Goal: Complete application form

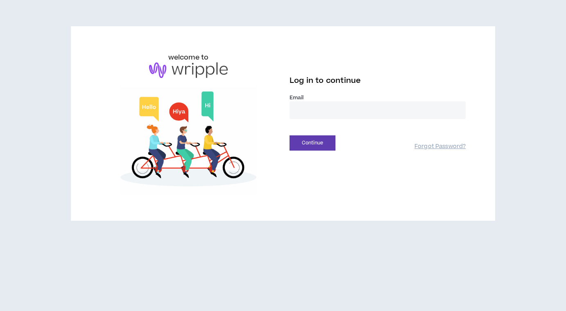
click at [355, 107] on input "email" at bounding box center [378, 110] width 176 height 18
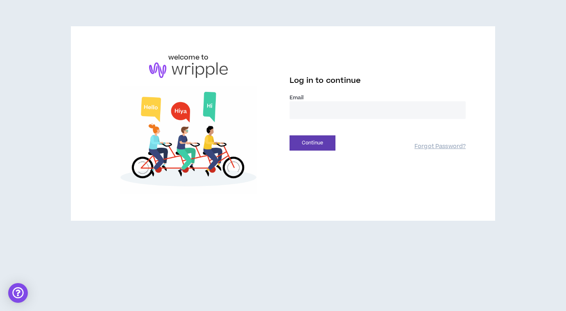
type input "**********"
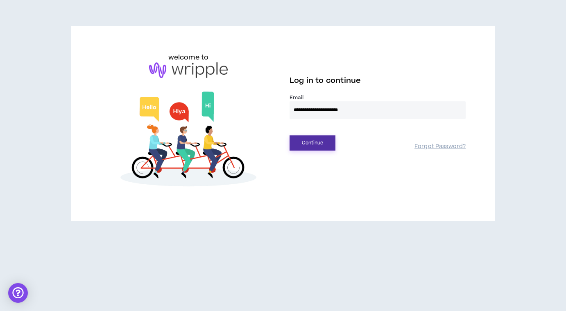
click at [335, 144] on button "Continue" at bounding box center [313, 142] width 46 height 15
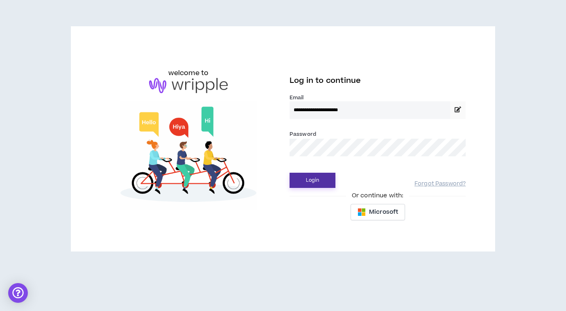
click at [320, 182] on button "Login" at bounding box center [313, 180] width 46 height 15
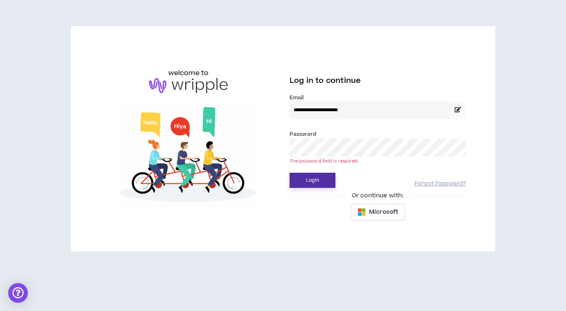
click at [300, 175] on button "Login" at bounding box center [313, 180] width 46 height 15
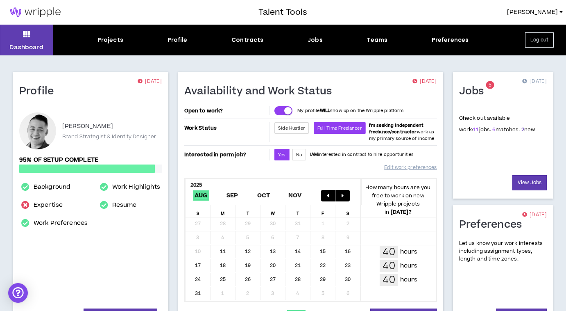
click at [522, 131] on link "2" at bounding box center [523, 129] width 3 height 7
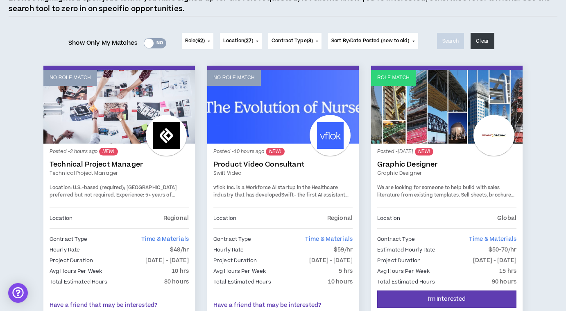
scroll to position [95, 0]
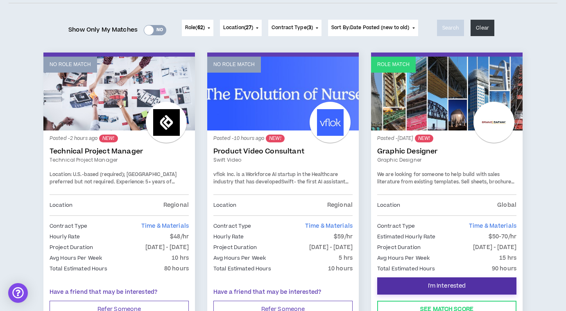
click at [488, 282] on button "I'm Interested" at bounding box center [446, 285] width 139 height 17
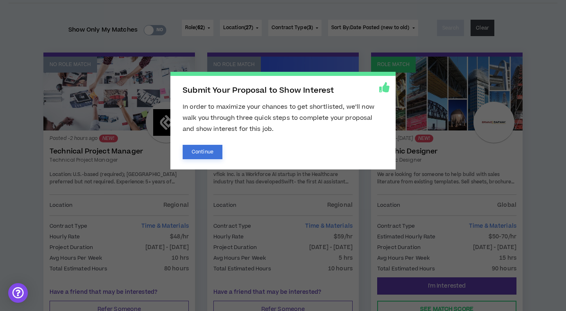
click at [206, 153] on button "Continue" at bounding box center [203, 152] width 40 height 14
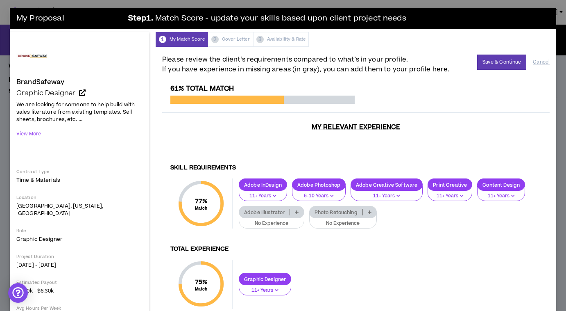
click at [296, 210] on icon at bounding box center [297, 212] width 4 height 4
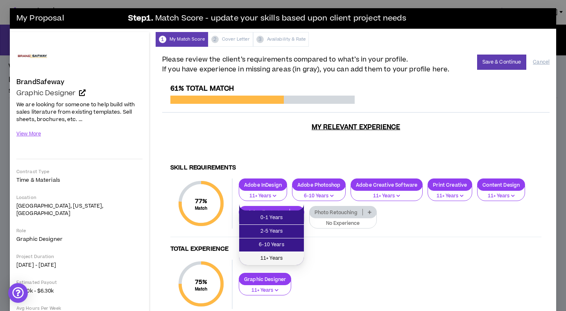
click at [291, 256] on span "11+ Years" at bounding box center [271, 258] width 55 height 9
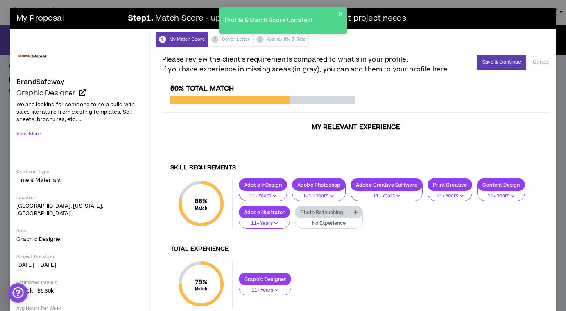
click at [356, 210] on icon at bounding box center [356, 212] width 4 height 4
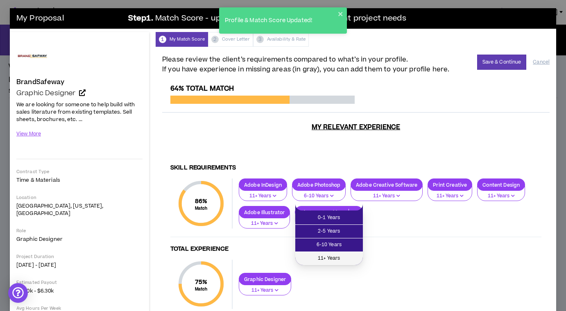
click at [354, 254] on span "11+ Years" at bounding box center [329, 258] width 58 height 9
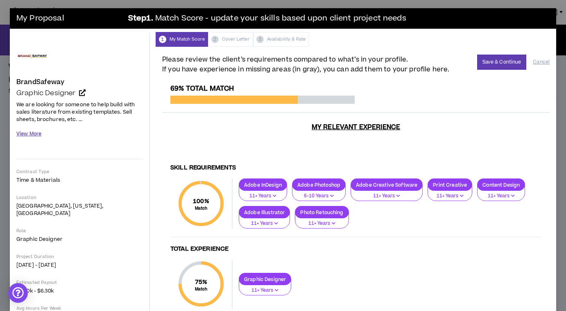
click at [35, 132] on button "View More" at bounding box center [28, 134] width 25 height 14
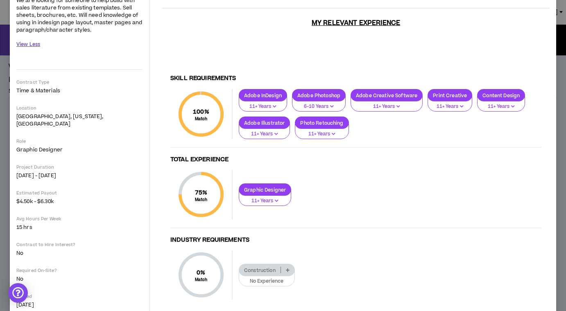
scroll to position [120, 0]
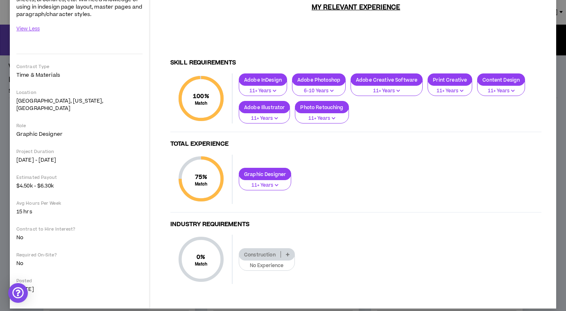
click at [278, 183] on icon "button" at bounding box center [277, 185] width 4 height 4
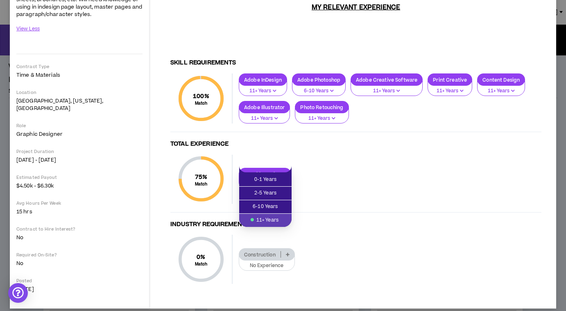
click at [345, 257] on div "Construction No Experience" at bounding box center [387, 259] width 309 height 23
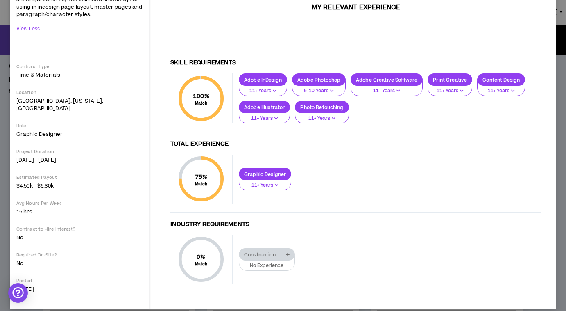
click at [286, 262] on p "No Experience" at bounding box center [266, 265] width 45 height 7
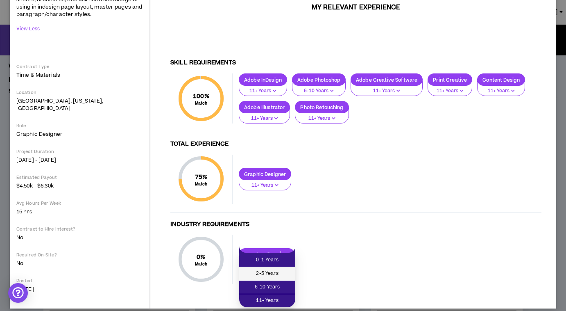
click at [283, 278] on li "2-5 Years" at bounding box center [267, 274] width 56 height 14
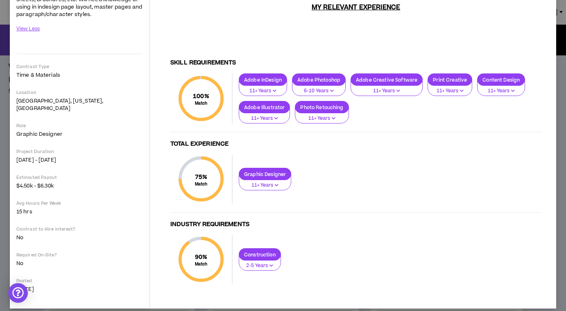
click at [268, 262] on p "2-5 Years" at bounding box center [260, 265] width 32 height 7
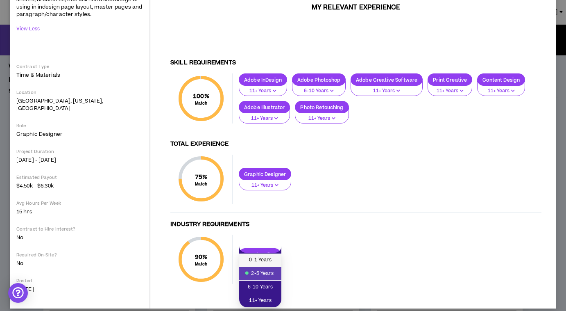
click at [270, 257] on span "0-1 Years" at bounding box center [260, 259] width 32 height 9
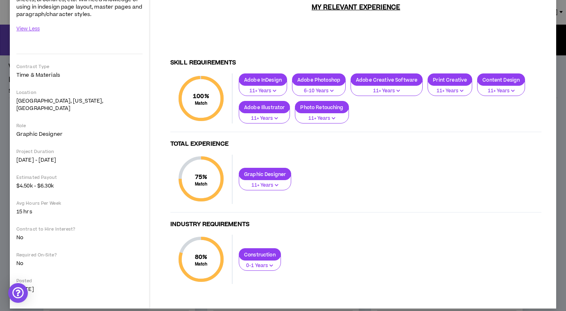
click at [270, 263] on icon "button" at bounding box center [272, 265] width 4 height 4
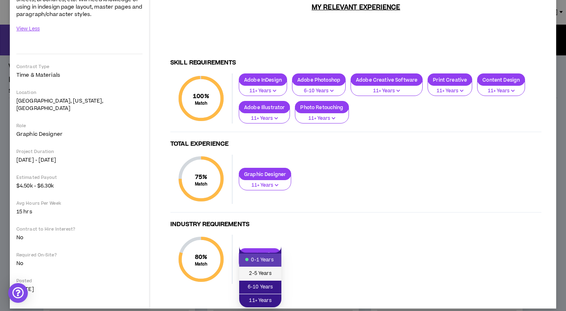
click at [272, 268] on li "2-5 Years" at bounding box center [260, 274] width 42 height 14
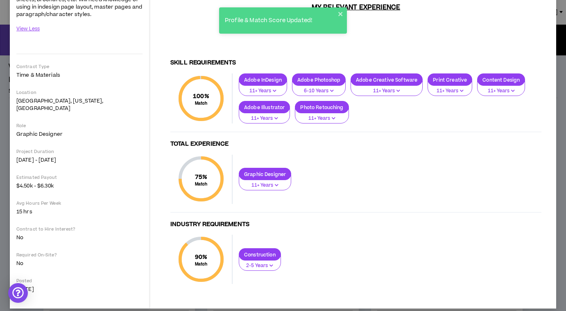
scroll to position [0, 0]
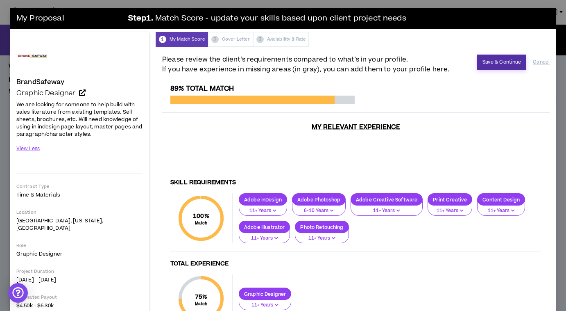
click at [493, 57] on button "Save & Continue" at bounding box center [502, 62] width 50 height 15
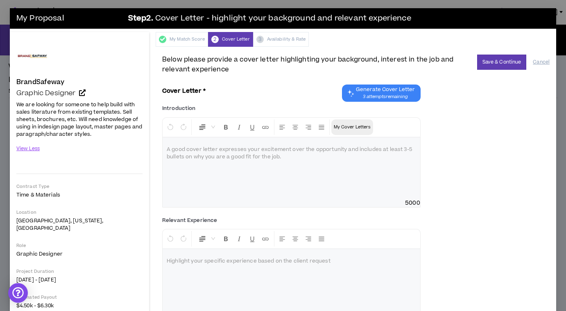
click at [366, 125] on p "My Cover Letters" at bounding box center [352, 127] width 37 height 8
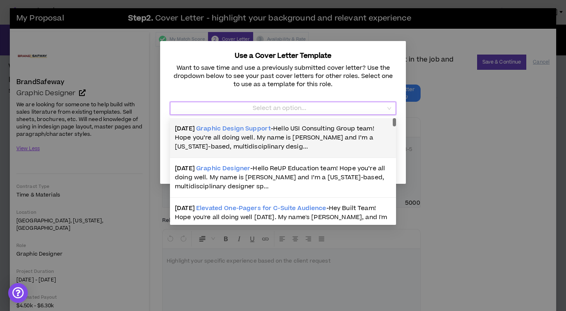
click at [364, 107] on input "Template" at bounding box center [280, 108] width 211 height 12
click at [356, 138] on span "Hello USI Consulting Group team! Hope you’re all doing well. My name is [PERSON…" at bounding box center [275, 137] width 200 height 27
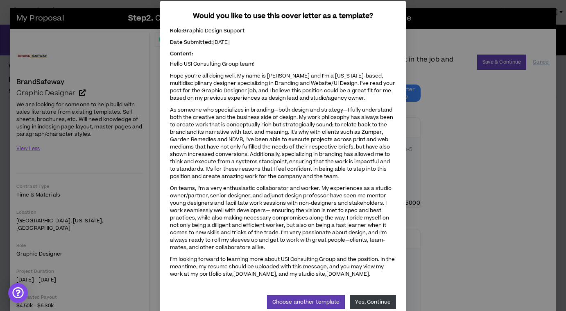
scroll to position [57, 0]
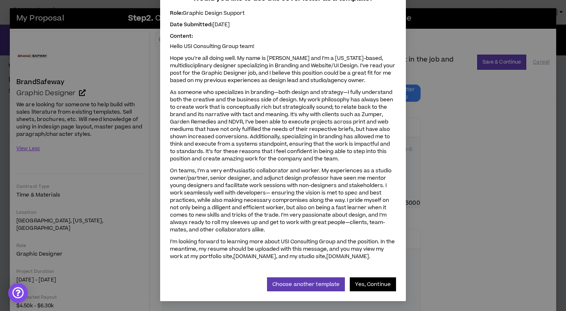
click at [377, 284] on button "Yes, Continue" at bounding box center [373, 284] width 46 height 14
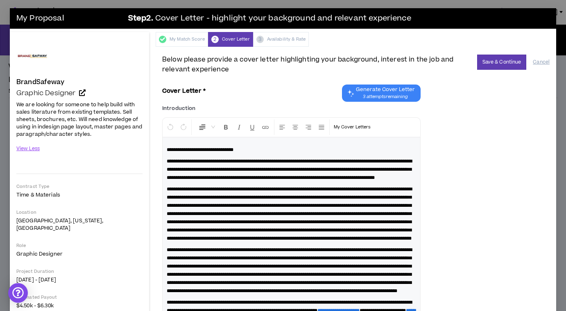
scroll to position [60, 0]
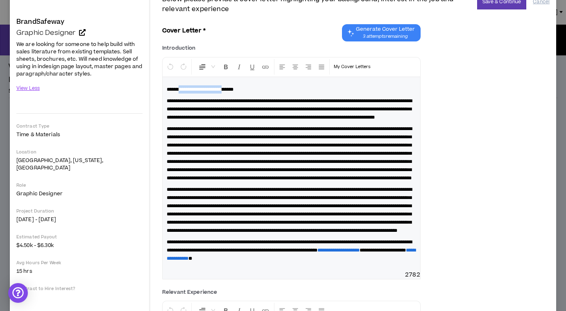
drag, startPoint x: 237, startPoint y: 88, endPoint x: 182, endPoint y: 88, distance: 55.3
click at [182, 88] on span "**********" at bounding box center [200, 89] width 67 height 5
drag, startPoint x: 218, startPoint y: 88, endPoint x: 181, endPoint y: 88, distance: 37.3
click at [181, 88] on span "**********" at bounding box center [192, 89] width 50 height 5
copy span "**********"
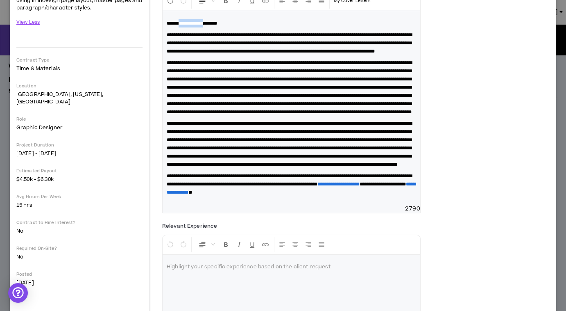
scroll to position [130, 0]
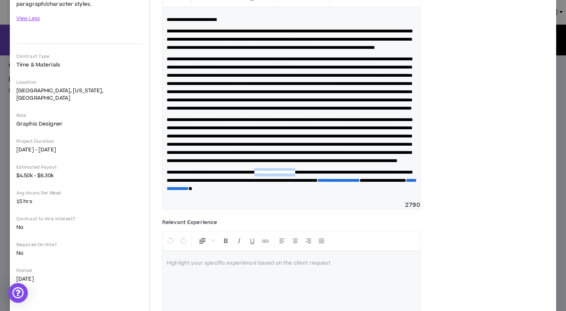
drag, startPoint x: 281, startPoint y: 221, endPoint x: 334, endPoint y: 221, distance: 53.7
click at [334, 183] on span "**********" at bounding box center [289, 176] width 245 height 13
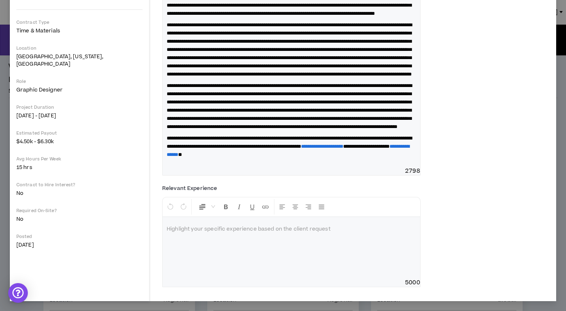
scroll to position [213, 0]
click at [334, 221] on div at bounding box center [292, 247] width 258 height 61
click at [215, 232] on span "**********" at bounding box center [253, 232] width 134 height 5
click at [389, 230] on li "**********" at bounding box center [294, 232] width 217 height 8
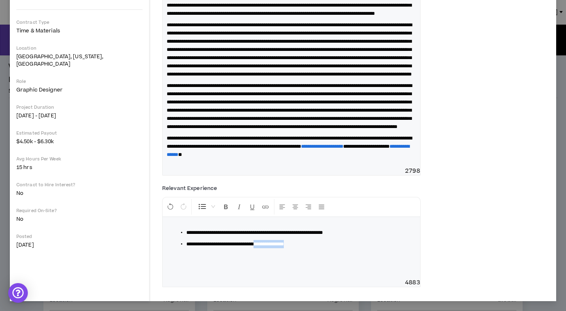
drag, startPoint x: 274, startPoint y: 244, endPoint x: 348, endPoint y: 246, distance: 73.4
click at [348, 246] on li "**********" at bounding box center [294, 244] width 217 height 8
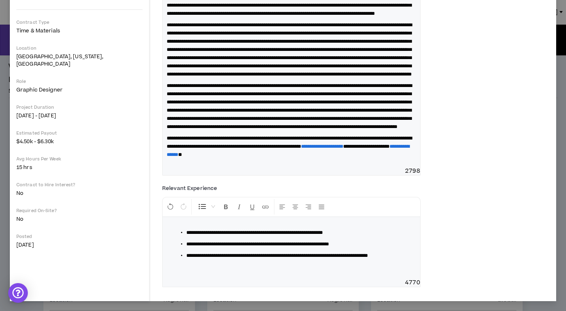
scroll to position [214, 0]
click at [382, 241] on li "**********" at bounding box center [294, 244] width 217 height 8
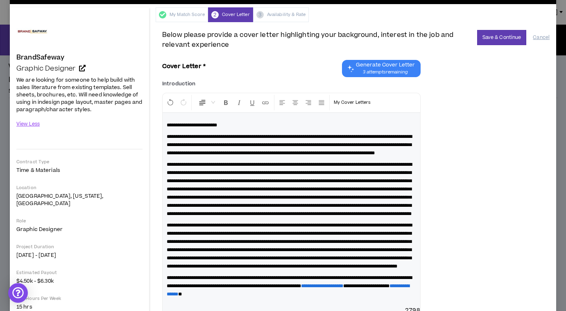
scroll to position [23, 0]
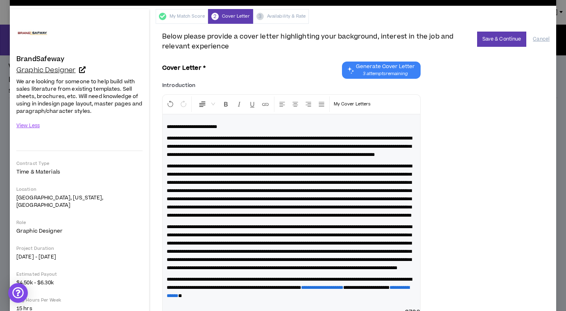
click at [87, 67] on link "Graphic Designer" at bounding box center [79, 70] width 126 height 8
click at [207, 126] on span "**********" at bounding box center [192, 126] width 50 height 5
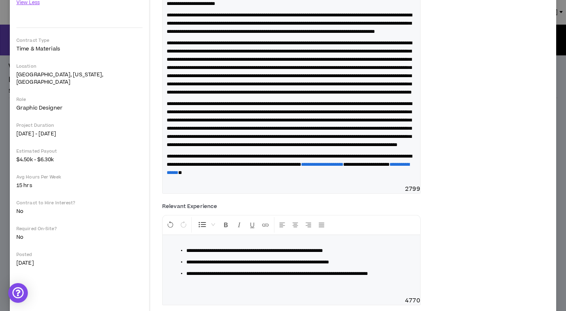
scroll to position [147, 0]
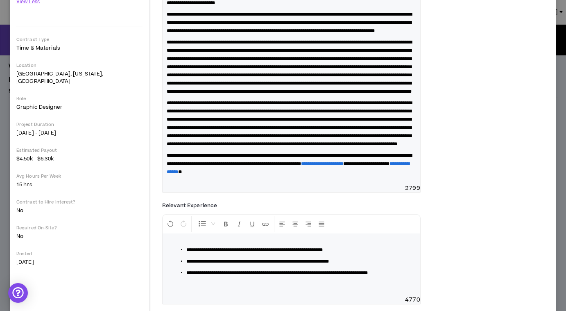
click at [307, 166] on span "**********" at bounding box center [289, 159] width 245 height 13
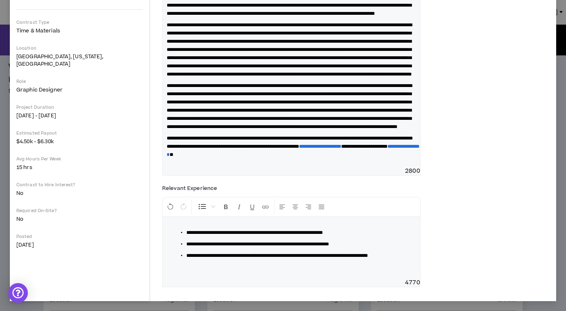
scroll to position [214, 0]
click at [341, 149] on span "**********" at bounding box center [364, 146] width 46 height 5
click at [366, 153] on p "**********" at bounding box center [292, 146] width 250 height 25
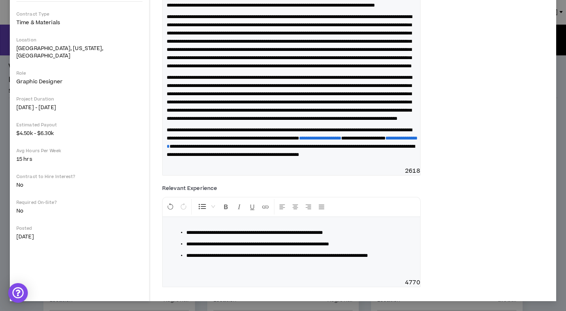
scroll to position [230, 0]
click at [490, 273] on div "**********" at bounding box center [356, 237] width 388 height 111
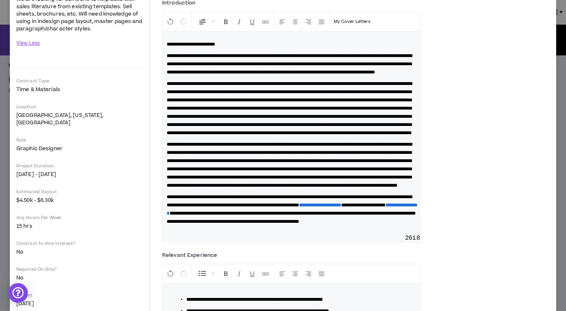
scroll to position [100, 0]
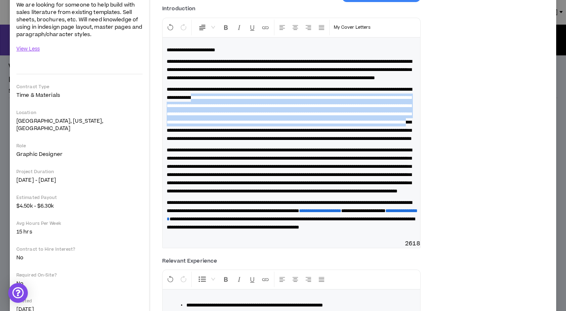
drag, startPoint x: 282, startPoint y: 105, endPoint x: 307, endPoint y: 144, distance: 46.0
click at [307, 141] on span "**********" at bounding box center [289, 114] width 245 height 54
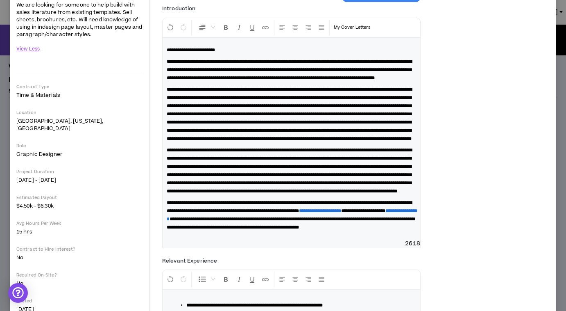
click at [320, 141] on span "**********" at bounding box center [289, 114] width 245 height 54
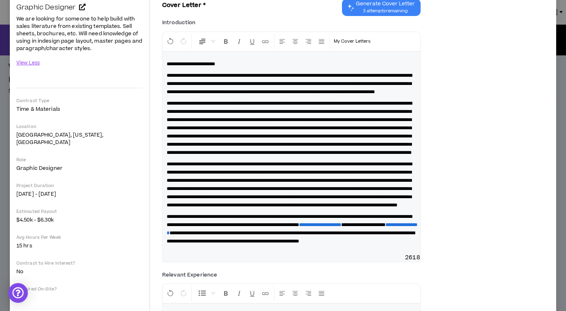
scroll to position [84, 0]
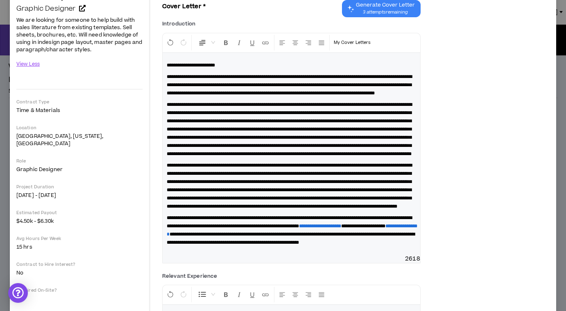
click at [292, 156] on span "**********" at bounding box center [289, 129] width 245 height 54
click at [264, 156] on span "**********" at bounding box center [289, 129] width 245 height 54
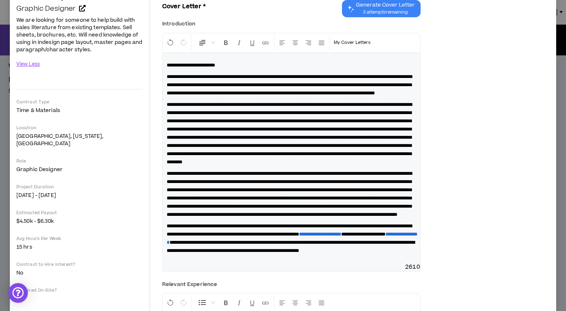
click at [358, 164] on span "**********" at bounding box center [289, 133] width 245 height 62
click at [294, 164] on span "**********" at bounding box center [289, 133] width 245 height 62
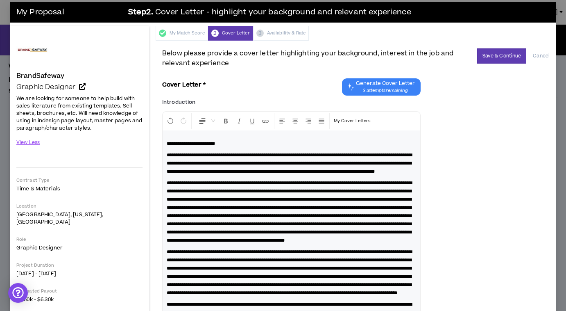
scroll to position [0, 0]
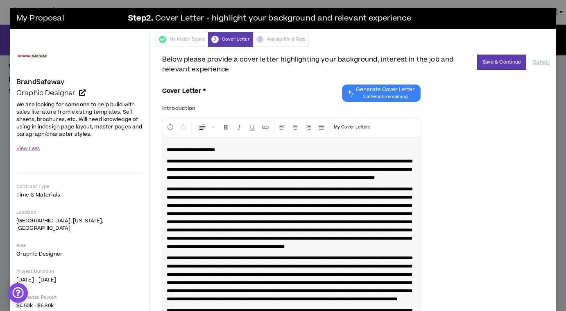
click at [274, 168] on span "**********" at bounding box center [289, 169] width 245 height 21
click at [315, 168] on span "**********" at bounding box center [289, 169] width 245 height 21
click at [502, 57] on button "Save & Continue" at bounding box center [502, 62] width 50 height 15
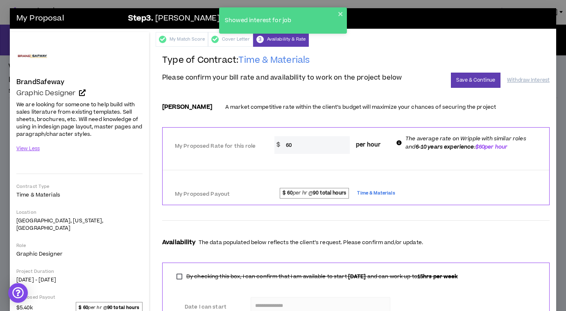
click at [286, 143] on input "60" at bounding box center [316, 145] width 68 height 18
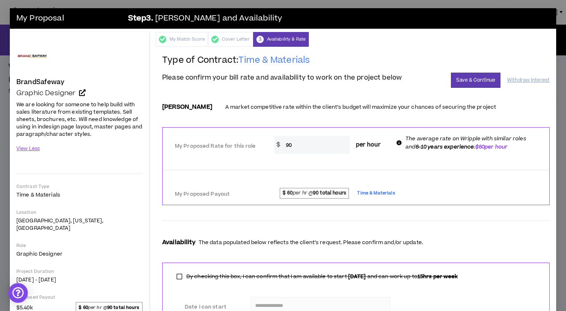
type input "9"
type input "70"
click at [466, 78] on button "Save & Continue" at bounding box center [476, 80] width 50 height 15
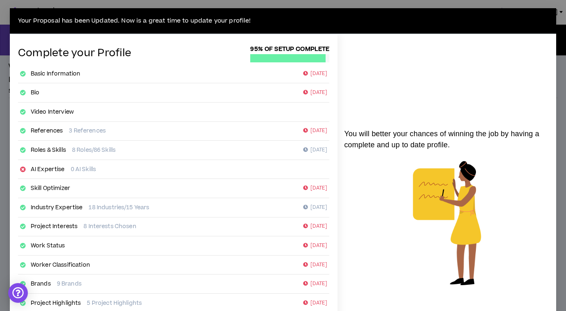
click at [4, 42] on div "Your Proposal has been Updated. Now is a great time to update your profile! Com…" at bounding box center [283, 155] width 566 height 311
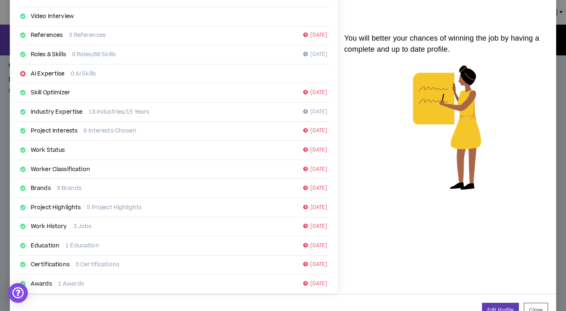
scroll to position [120, 0]
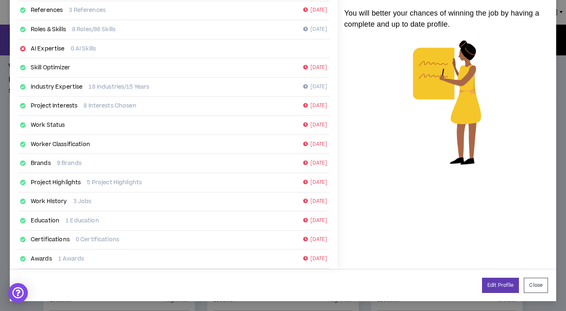
click at [37, 161] on link "Brands" at bounding box center [41, 163] width 20 height 8
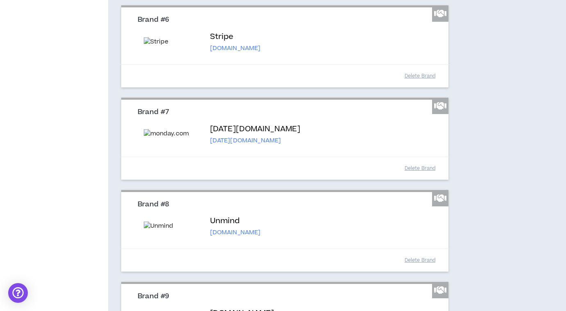
scroll to position [587, 0]
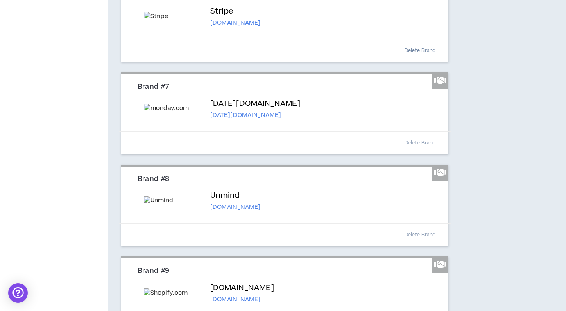
click at [426, 58] on button "Delete Brand" at bounding box center [420, 50] width 41 height 14
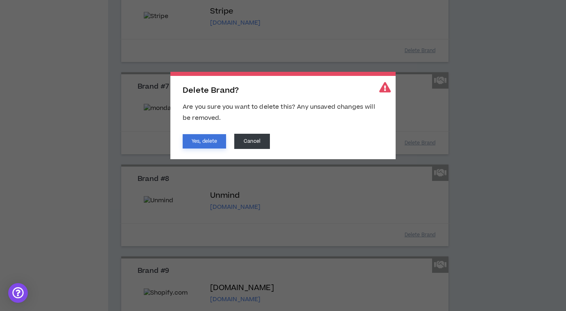
click at [218, 143] on button "Yes, delete" at bounding box center [204, 141] width 43 height 14
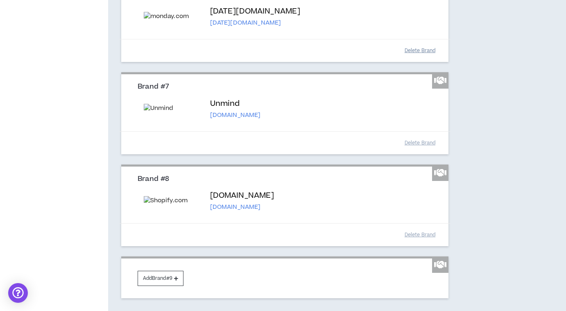
click at [422, 58] on button "Delete Brand" at bounding box center [420, 50] width 41 height 14
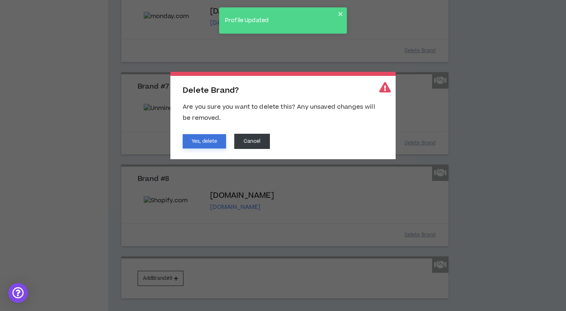
click at [211, 142] on button "Yes, delete" at bounding box center [204, 141] width 43 height 14
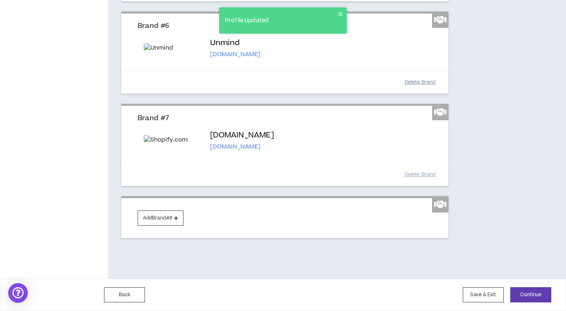
click at [430, 89] on button "Delete Brand" at bounding box center [420, 82] width 41 height 14
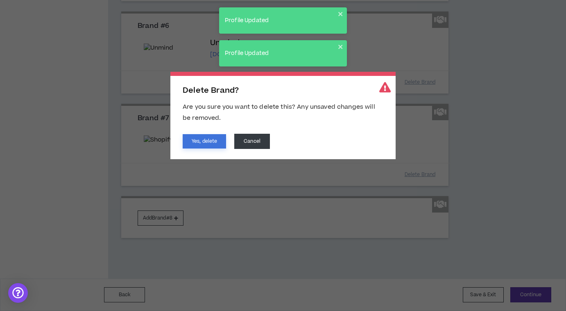
click at [212, 138] on button "Yes, delete" at bounding box center [204, 141] width 43 height 14
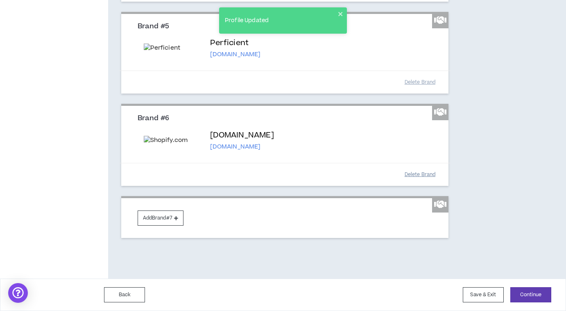
click at [423, 172] on button "Delete Brand" at bounding box center [420, 174] width 41 height 14
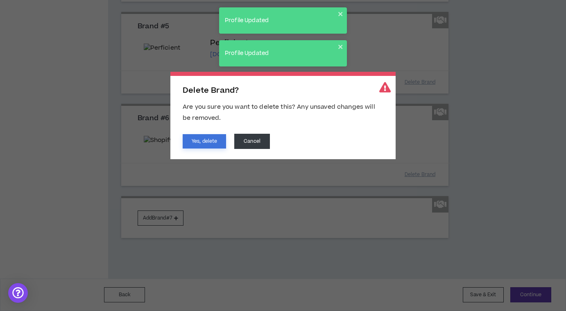
click at [208, 140] on button "Yes, delete" at bounding box center [204, 141] width 43 height 14
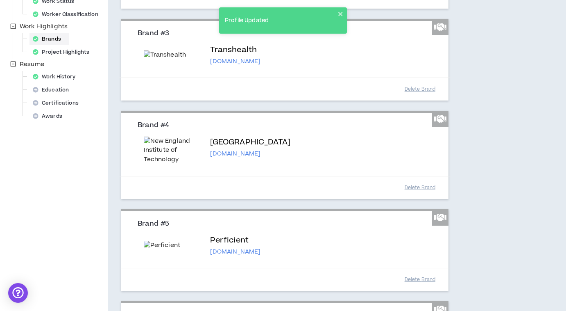
scroll to position [435, 0]
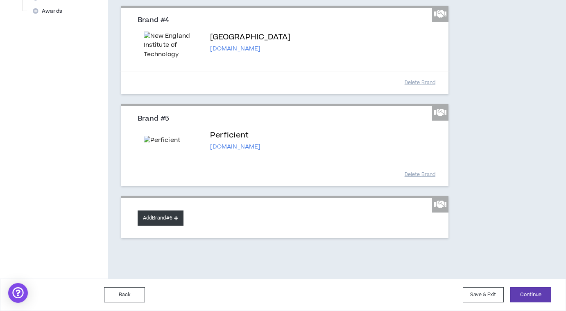
click at [171, 215] on button "Add Brand #6" at bounding box center [161, 217] width 46 height 15
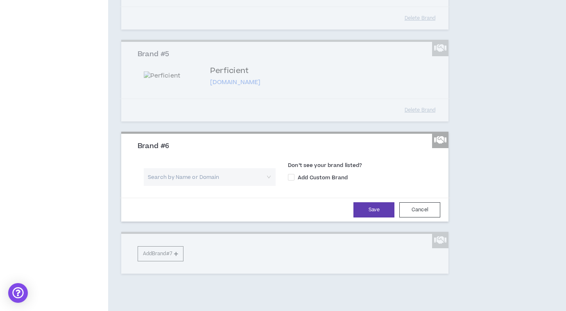
click at [221, 186] on input "search" at bounding box center [207, 177] width 118 height 18
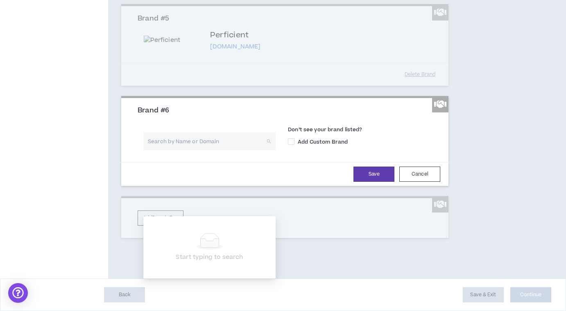
scroll to position [483, 0]
type input "Standard Process"
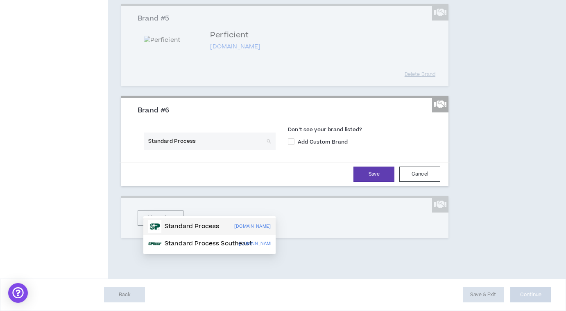
click at [209, 222] on p "Standard Process" at bounding box center [192, 226] width 55 height 8
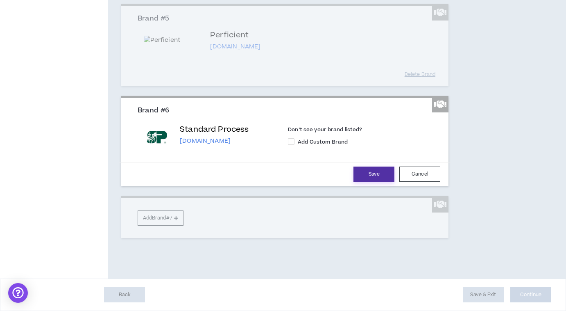
click at [373, 182] on button "Save" at bounding box center [374, 173] width 41 height 15
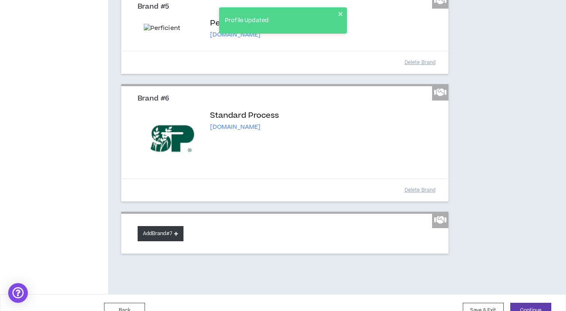
scroll to position [563, 0]
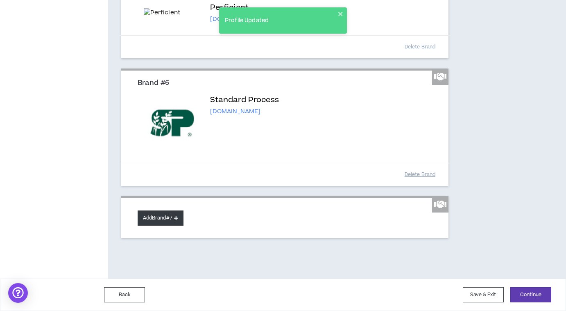
click at [174, 218] on button "Add Brand #7" at bounding box center [161, 217] width 46 height 15
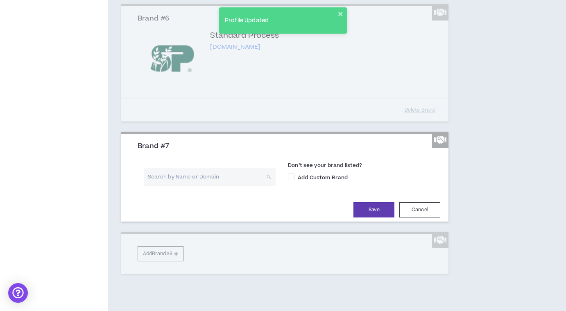
click at [192, 186] on input "search" at bounding box center [207, 177] width 118 height 18
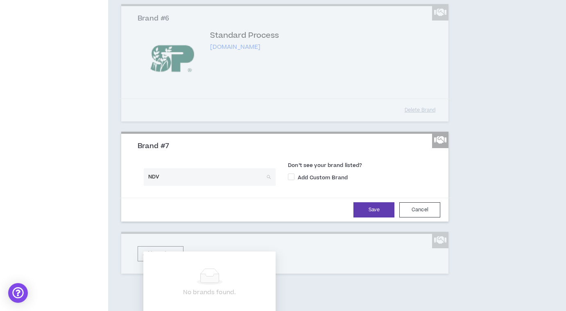
type input "NDVR"
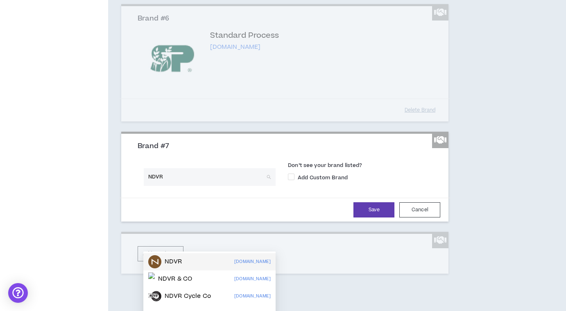
click at [186, 266] on div "NDVR [DOMAIN_NAME]" at bounding box center [209, 261] width 123 height 13
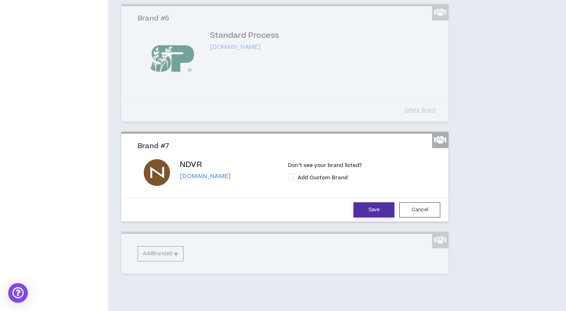
click at [367, 217] on button "Save" at bounding box center [374, 209] width 41 height 15
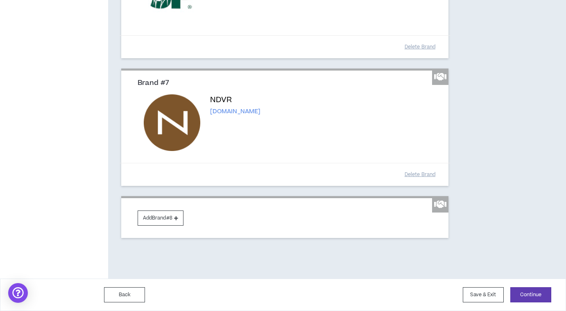
scroll to position [690, 0]
click at [171, 216] on button "Add Brand #8" at bounding box center [161, 217] width 46 height 15
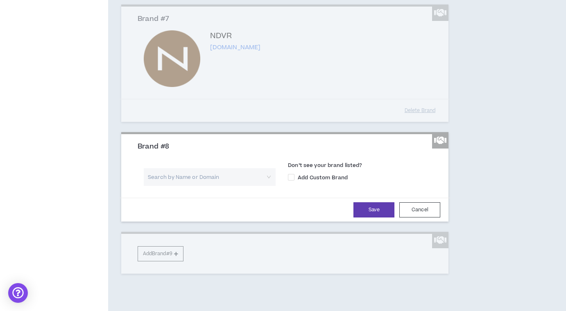
click at [175, 186] on input "search" at bounding box center [207, 177] width 118 height 18
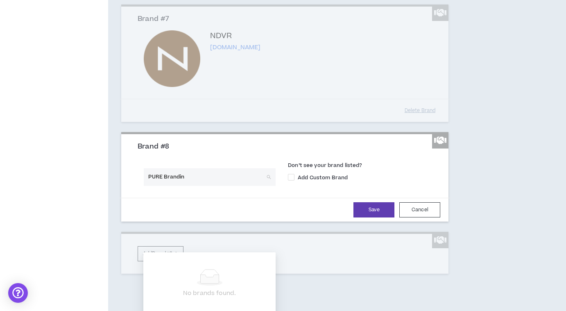
type input "PURE Branding"
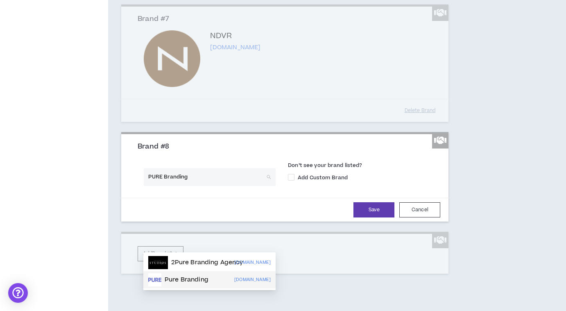
click at [186, 277] on p "Pure Branding" at bounding box center [187, 279] width 44 height 8
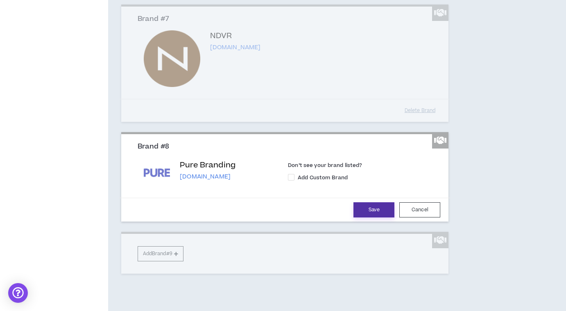
click at [383, 217] on button "Save" at bounding box center [374, 209] width 41 height 15
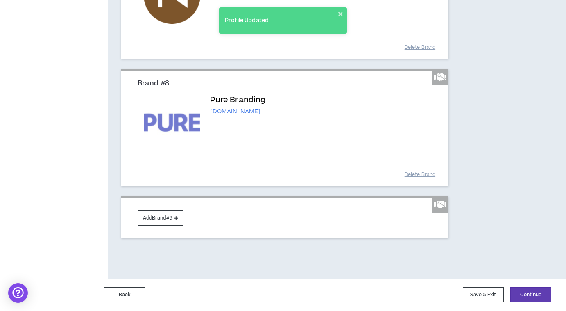
scroll to position [810, 0]
click at [174, 222] on button "Add Brand #9" at bounding box center [161, 217] width 46 height 15
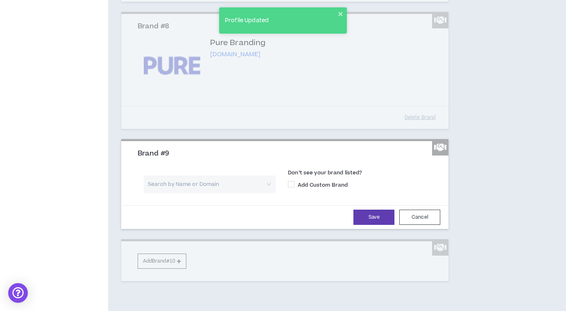
click at [176, 193] on input "search" at bounding box center [207, 184] width 118 height 18
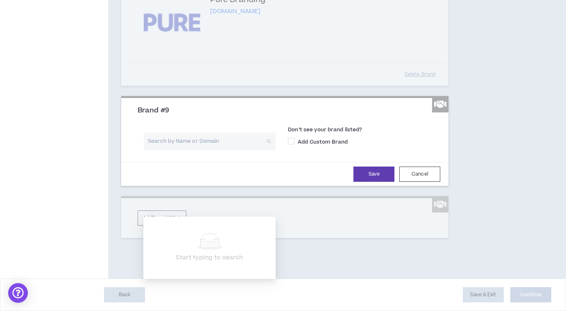
scroll to position [917, 0]
type input "Researched Nutritionals"
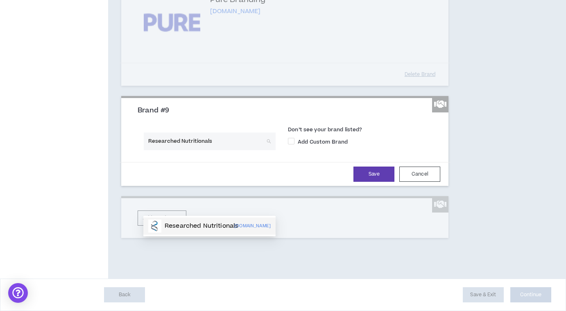
click at [220, 222] on p "Researched Nutritionals" at bounding box center [202, 226] width 74 height 8
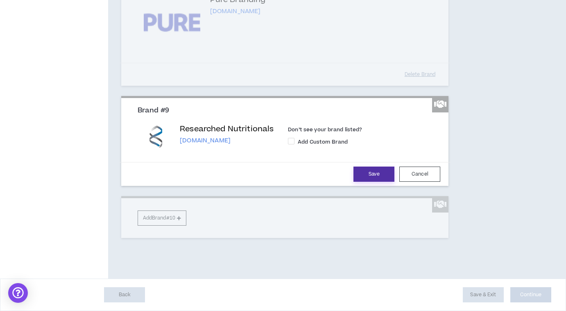
click at [377, 170] on button "Save" at bounding box center [374, 173] width 41 height 15
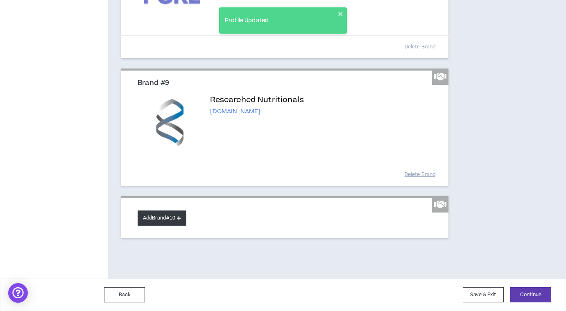
click at [177, 225] on button "Add Brand #10" at bounding box center [162, 217] width 49 height 15
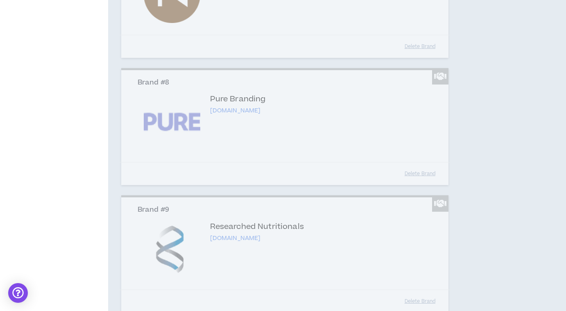
scroll to position [1020, 0]
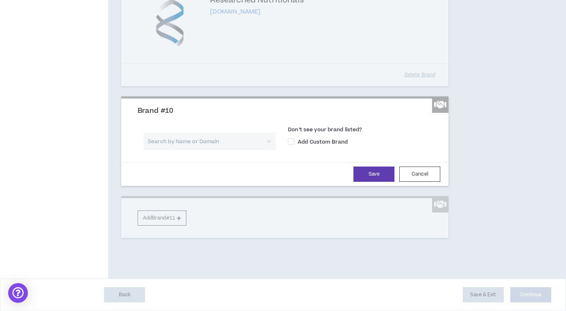
click at [202, 150] on input "search" at bounding box center [207, 141] width 118 height 18
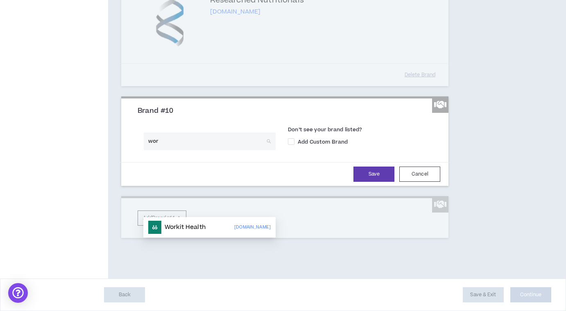
type input "work"
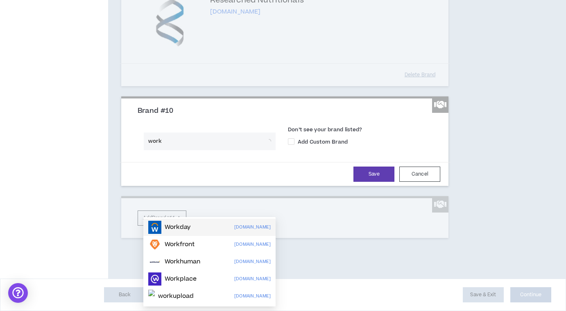
click at [185, 223] on p "Workday" at bounding box center [178, 227] width 26 height 8
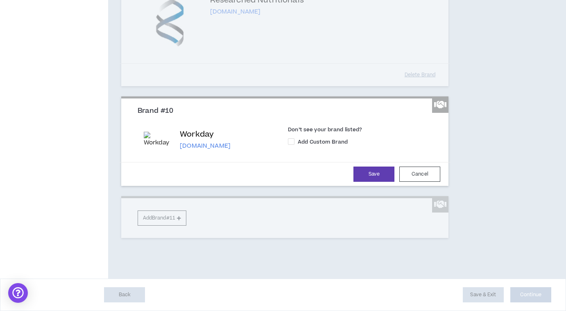
click at [217, 140] on p "Workday" at bounding box center [205, 134] width 51 height 11
click at [422, 182] on button "Cancel" at bounding box center [420, 173] width 41 height 15
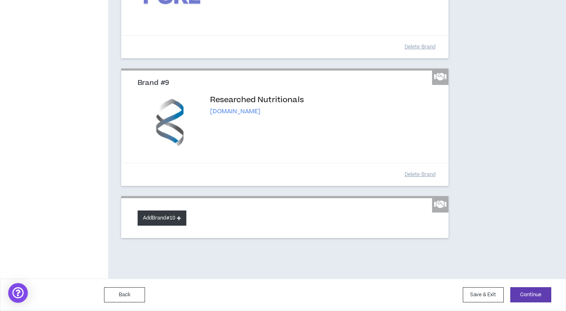
click at [170, 220] on button "Add Brand #10" at bounding box center [162, 217] width 49 height 15
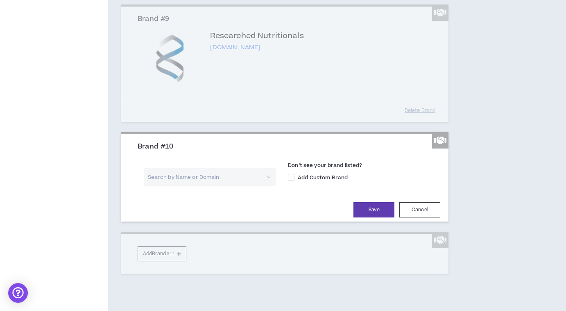
click at [167, 186] on input "search" at bounding box center [207, 177] width 118 height 18
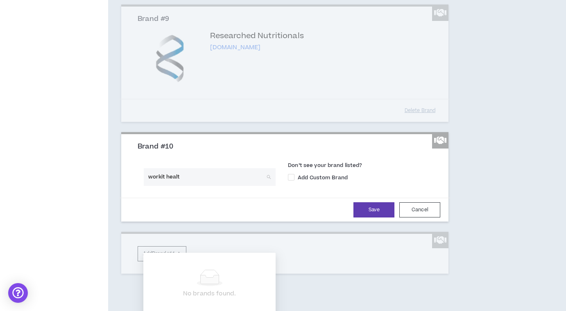
type input "workit health"
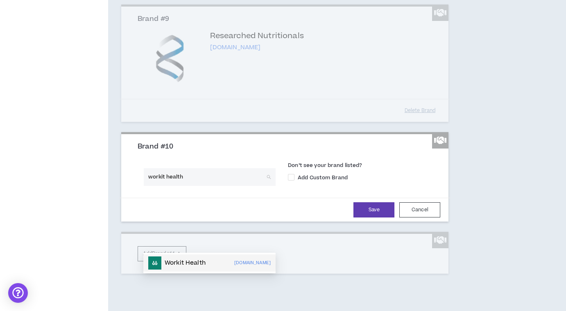
click at [176, 264] on p "Workit Health" at bounding box center [185, 263] width 41 height 8
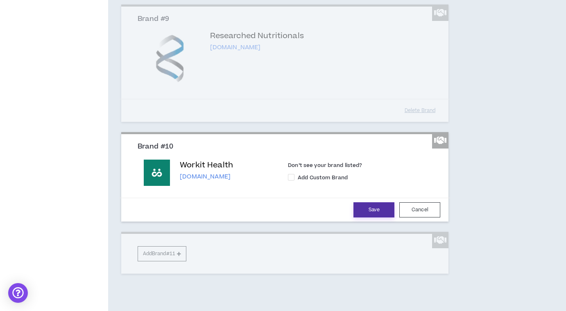
click at [381, 217] on button "Save" at bounding box center [374, 209] width 41 height 15
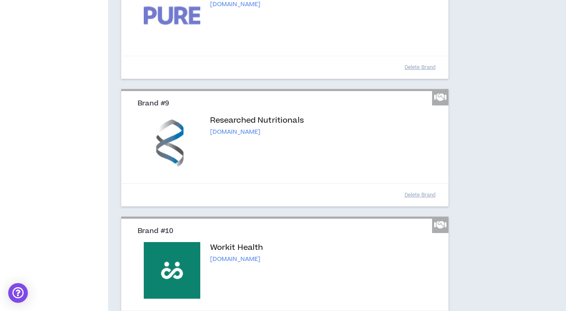
scroll to position [1072, 0]
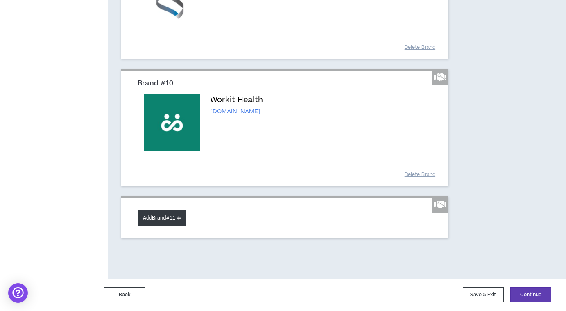
click at [159, 219] on button "Add Brand #11" at bounding box center [162, 217] width 49 height 15
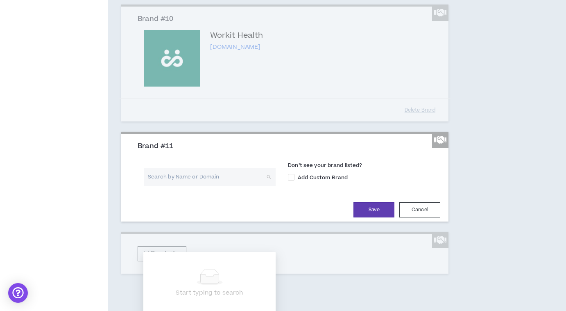
click at [168, 186] on input "search" at bounding box center [207, 177] width 118 height 18
type input "garden remedies"
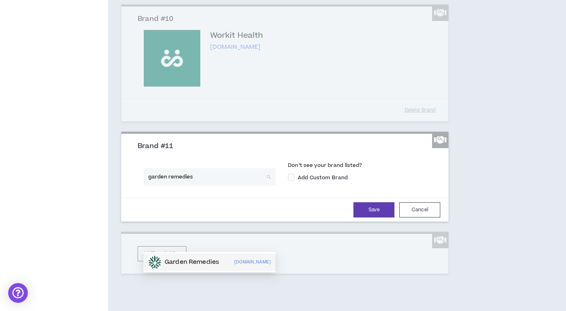
click at [185, 259] on p "Garden Remedies" at bounding box center [192, 262] width 55 height 8
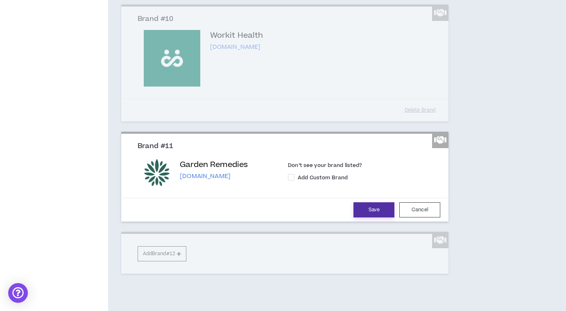
click at [378, 217] on button "Save" at bounding box center [374, 209] width 41 height 15
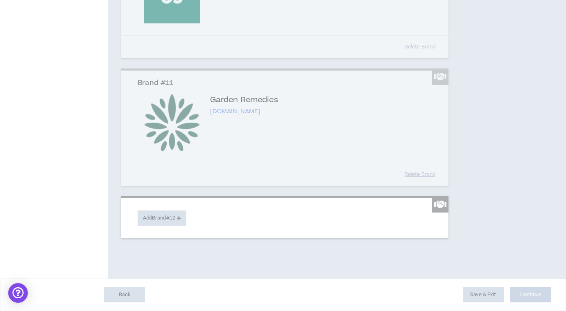
scroll to position [1199, 0]
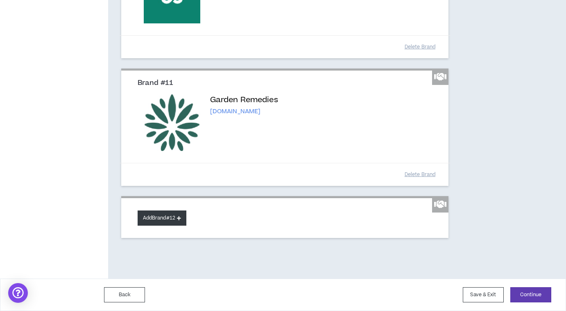
click at [150, 225] on button "Add Brand #12" at bounding box center [162, 217] width 49 height 15
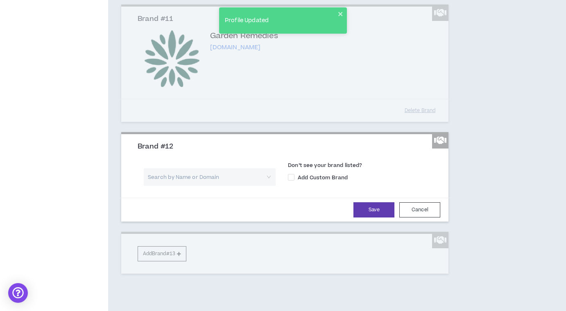
click at [164, 186] on input "search" at bounding box center [207, 177] width 118 height 18
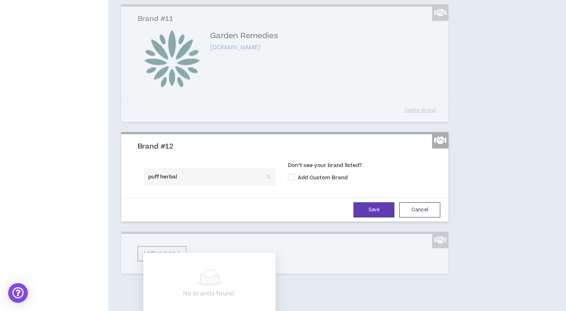
type input "puff herbals"
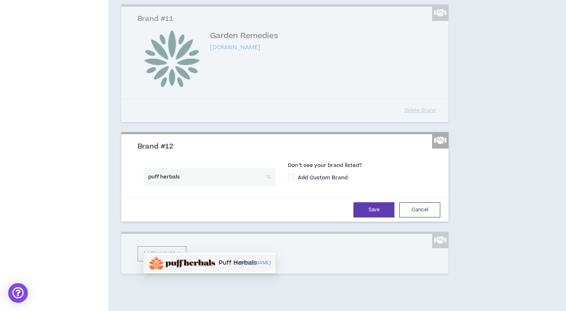
click at [186, 269] on div "Puff Herbals [DOMAIN_NAME]" at bounding box center [209, 262] width 132 height 17
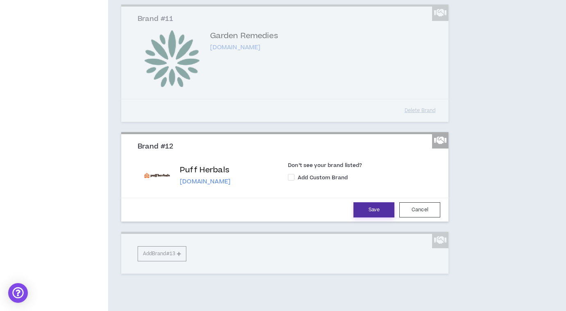
click at [361, 217] on button "Save" at bounding box center [374, 209] width 41 height 15
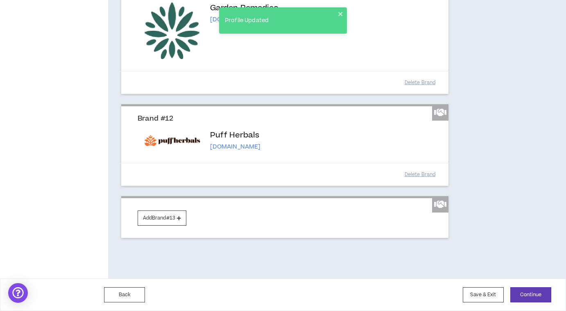
scroll to position [1286, 0]
click at [159, 225] on button "Add Brand #13" at bounding box center [162, 217] width 49 height 15
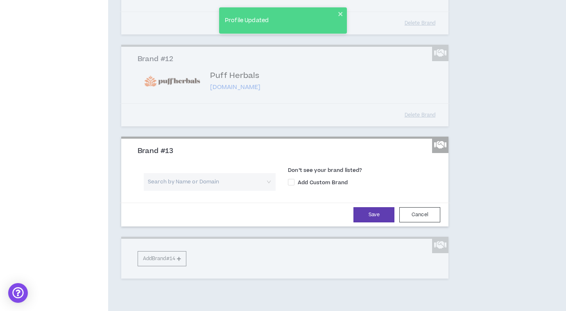
click at [164, 191] on input "search" at bounding box center [207, 182] width 118 height 18
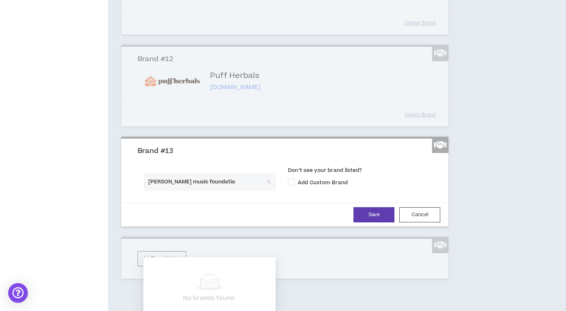
type input "[PERSON_NAME] music foundation"
type input "ep martial arts"
click at [208, 191] on input "search" at bounding box center [207, 182] width 118 height 18
type input "ompractice"
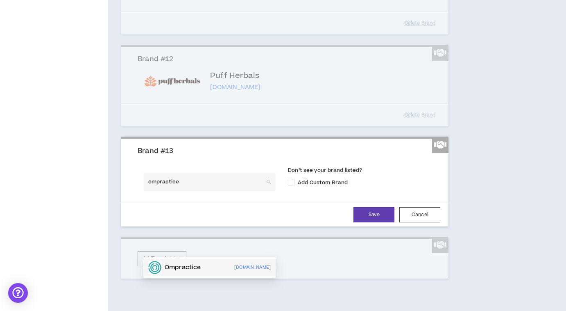
click at [223, 271] on div "Ompractice [DOMAIN_NAME]" at bounding box center [209, 267] width 123 height 13
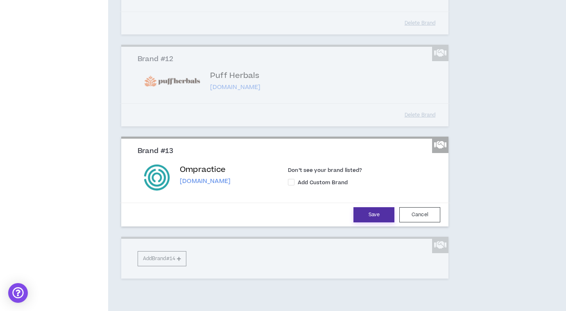
click at [379, 222] on button "Save" at bounding box center [374, 214] width 41 height 15
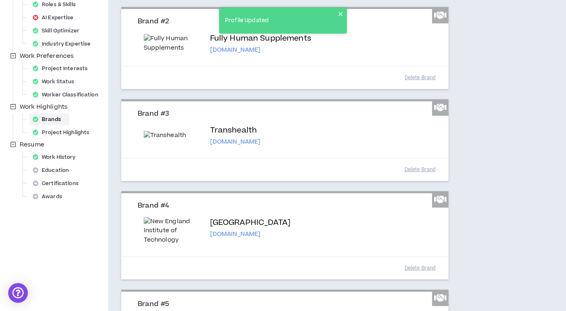
scroll to position [0, 0]
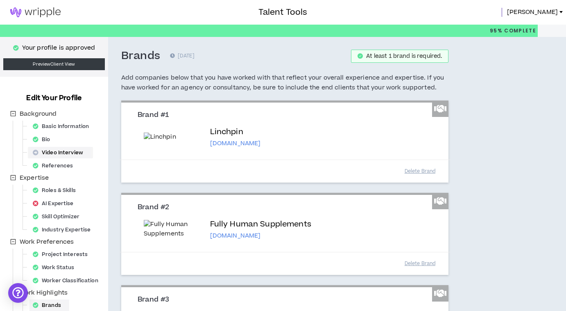
click at [68, 156] on div "Video Interview" at bounding box center [61, 152] width 62 height 11
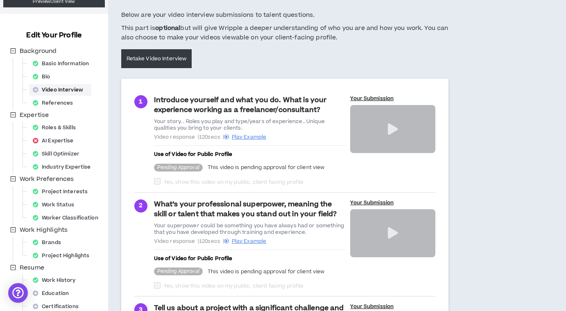
scroll to position [60, 0]
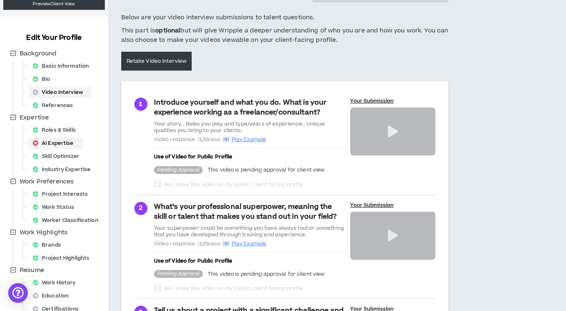
click at [72, 141] on div "AI Expertise" at bounding box center [56, 142] width 52 height 11
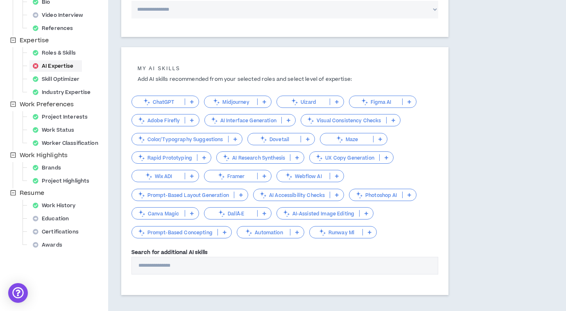
scroll to position [130, 0]
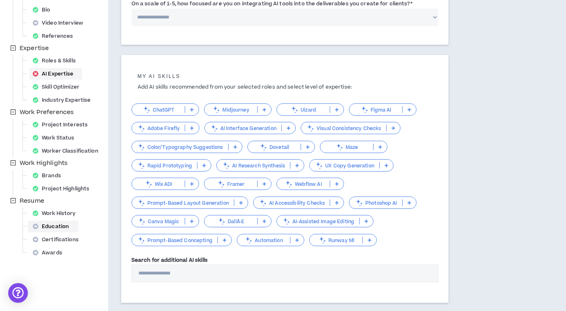
click at [66, 227] on div "Education" at bounding box center [54, 225] width 48 height 11
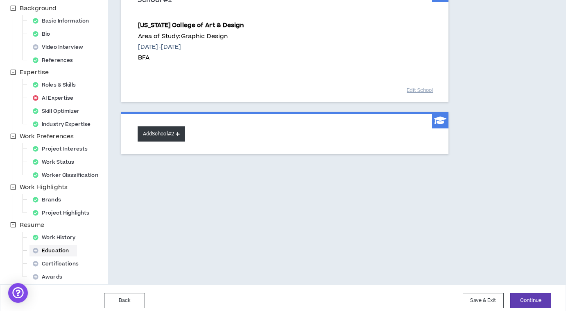
scroll to position [111, 0]
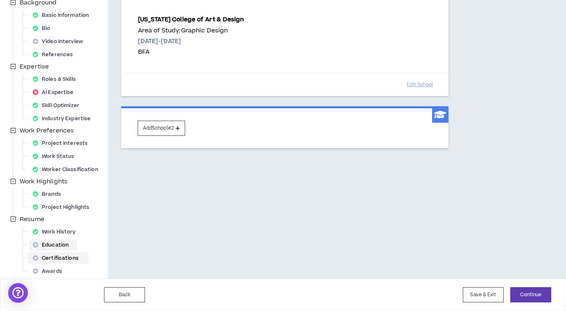
click at [72, 259] on div "Certifications" at bounding box center [58, 257] width 57 height 11
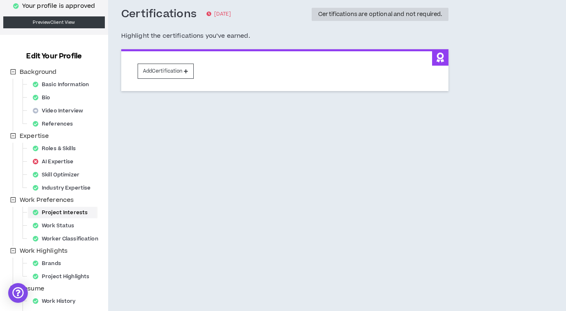
scroll to position [111, 0]
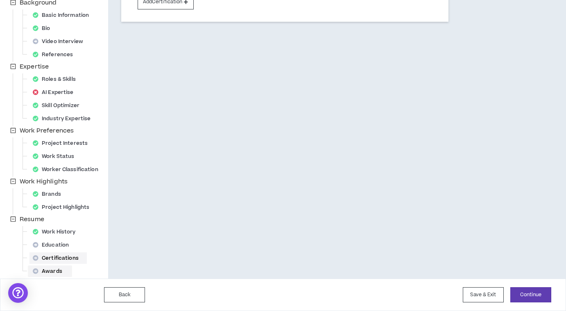
click at [68, 269] on div "Awards" at bounding box center [50, 270] width 41 height 11
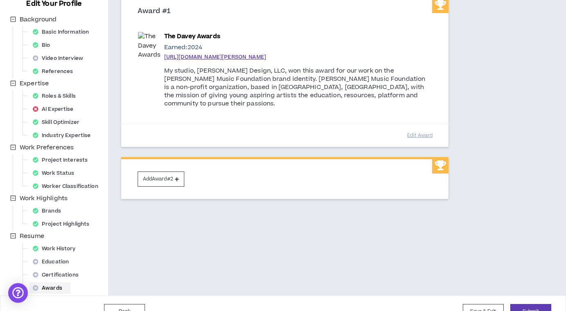
scroll to position [95, 0]
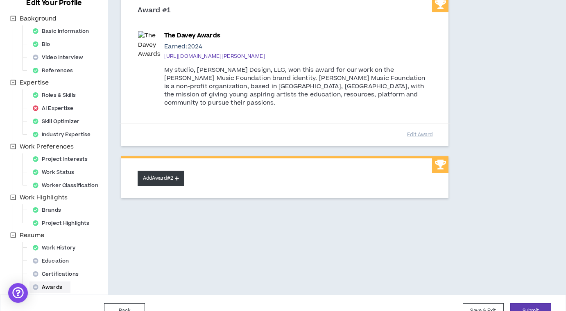
click at [179, 178] on icon at bounding box center [177, 178] width 4 height 5
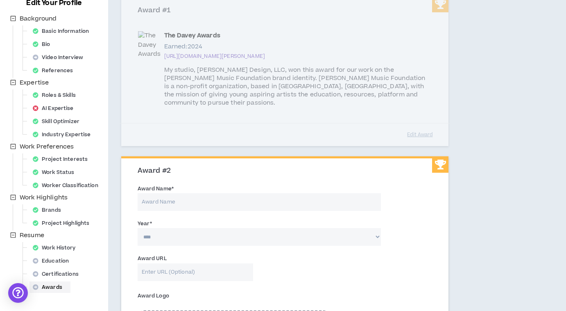
click at [207, 202] on input "Award Name *" at bounding box center [260, 202] width 244 height 18
type input "The Netty Awards"
click at [206, 229] on select "**** **** **** **** **** **** **** **** **** **** **** **** **** **** **** ****…" at bounding box center [260, 237] width 244 height 18
select select "****"
click at [138, 228] on select "**** **** **** **** **** **** **** **** **** **** **** **** **** **** **** ****…" at bounding box center [260, 237] width 244 height 18
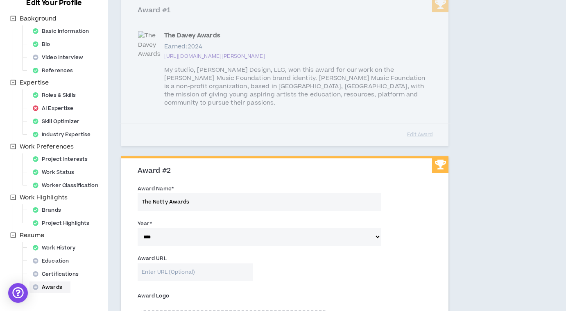
click at [171, 271] on input "Award URL" at bounding box center [196, 272] width 116 height 18
click at [343, 284] on div "Award URL" at bounding box center [285, 269] width 307 height 35
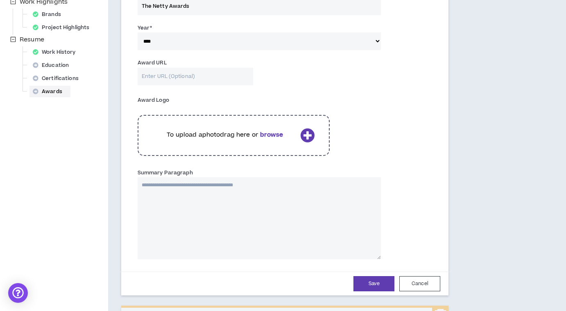
scroll to position [304, 0]
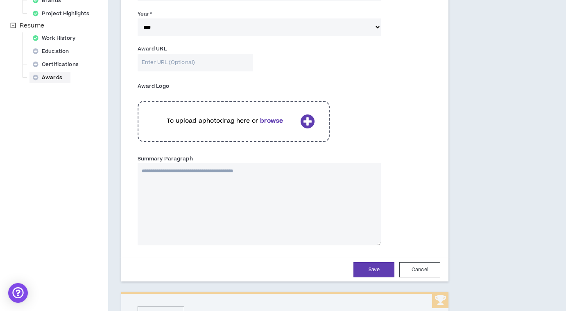
click at [279, 118] on b "browse" at bounding box center [271, 120] width 23 height 9
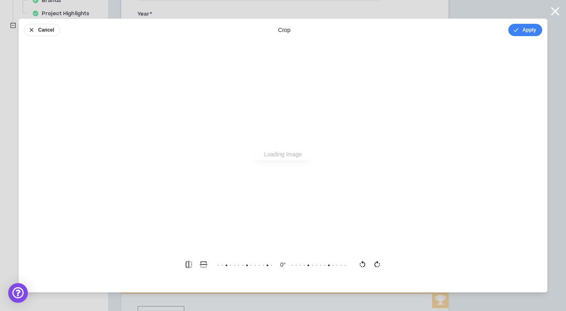
scroll to position [0, 0]
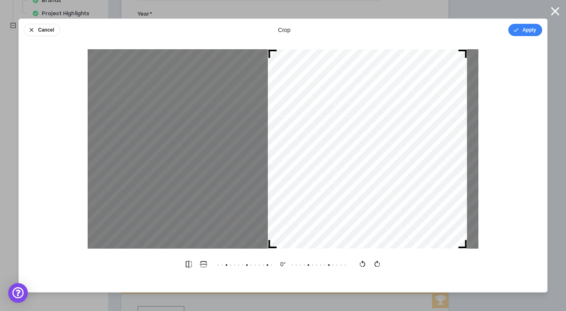
drag, startPoint x: 295, startPoint y: 119, endPoint x: 380, endPoint y: 125, distance: 84.6
click at [380, 125] on div at bounding box center [367, 148] width 199 height 199
click at [41, 27] on button "Cancel" at bounding box center [42, 30] width 36 height 12
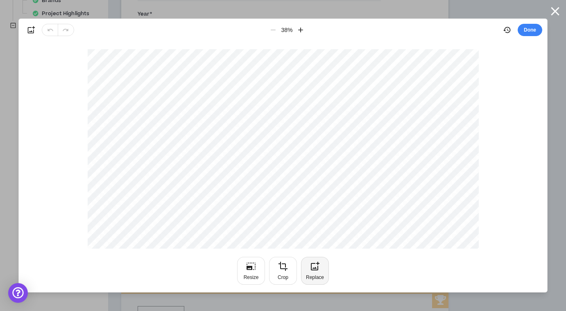
click at [323, 273] on button "Replace" at bounding box center [315, 271] width 28 height 28
click at [528, 27] on button "Done" at bounding box center [530, 30] width 25 height 12
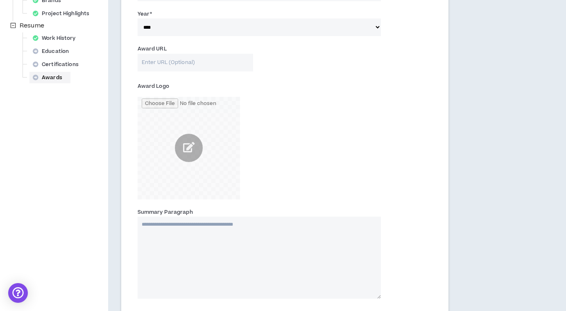
click at [248, 239] on textarea "Summary Paragraph" at bounding box center [260, 257] width 244 height 82
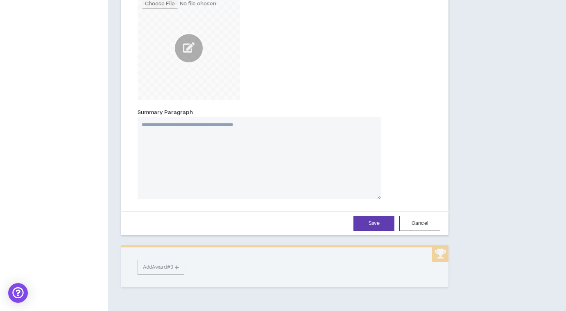
scroll to position [423, 0]
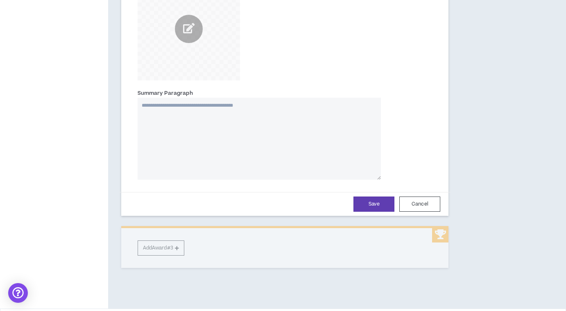
click at [233, 137] on textarea "Summary Paragraph" at bounding box center [260, 139] width 244 height 82
drag, startPoint x: 218, startPoint y: 105, endPoint x: 298, endPoint y: 105, distance: 80.3
click at [298, 105] on textarea "**********" at bounding box center [260, 139] width 244 height 82
click at [252, 104] on textarea "**********" at bounding box center [260, 139] width 244 height 82
click at [307, 104] on textarea "**********" at bounding box center [260, 139] width 244 height 82
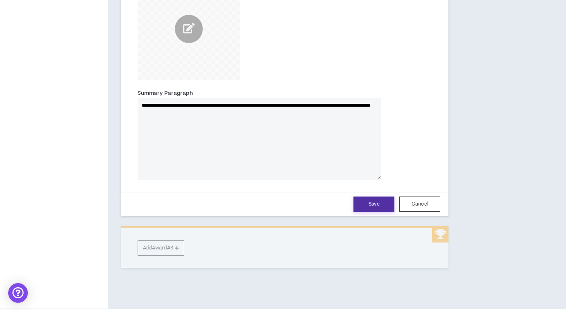
type textarea "**********"
click at [373, 196] on button "Save" at bounding box center [374, 203] width 41 height 15
select select "****"
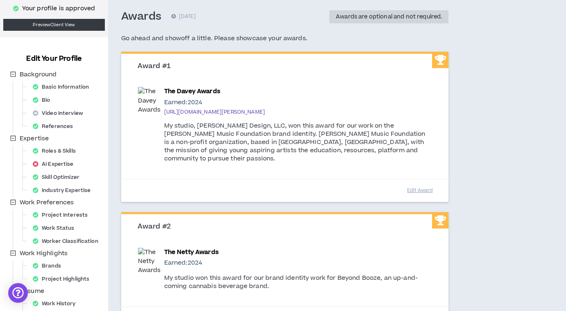
scroll to position [0, 0]
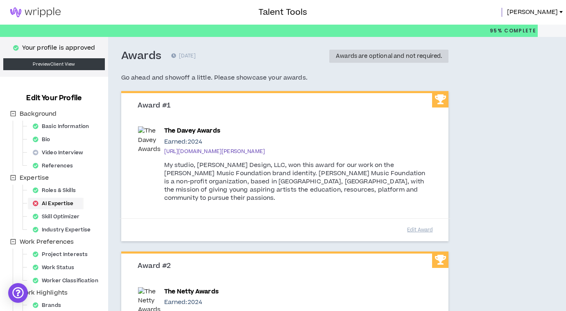
click at [69, 202] on div "AI Expertise" at bounding box center [56, 203] width 52 height 11
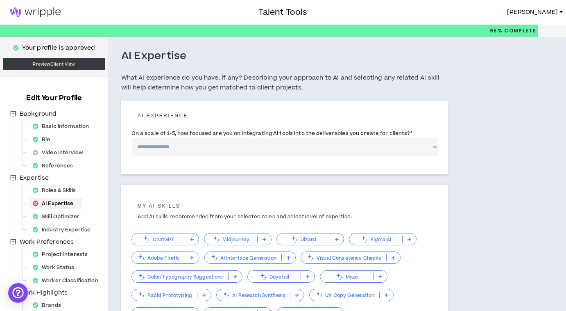
click at [191, 146] on select "**********" at bounding box center [285, 147] width 307 height 18
select select "*"
click at [132, 138] on select "**********" at bounding box center [285, 147] width 307 height 18
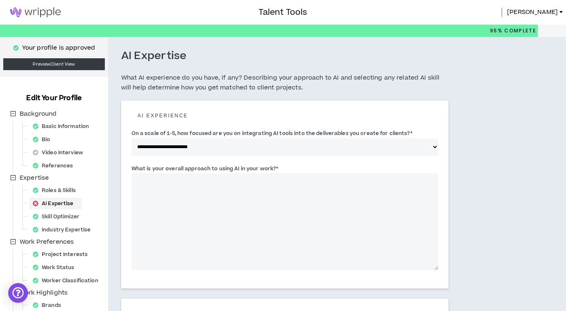
click at [199, 176] on textarea "What is your overall approach to using AI in your work? *" at bounding box center [285, 221] width 307 height 97
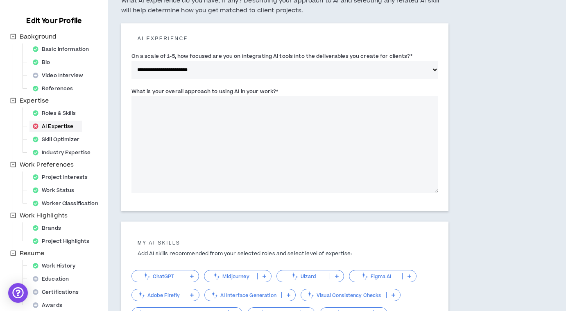
scroll to position [77, 0]
click at [215, 75] on select "**********" at bounding box center [285, 70] width 307 height 18
click at [224, 137] on textarea "What is your overall approach to using AI in your work? *" at bounding box center [285, 143] width 307 height 97
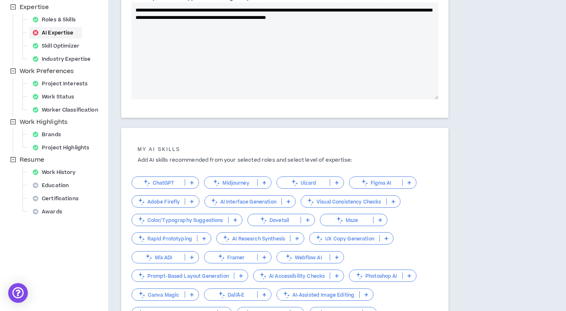
scroll to position [171, 0]
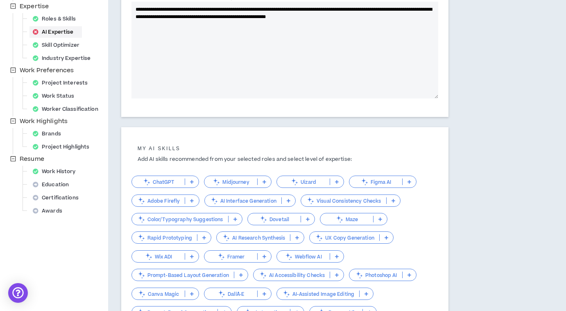
type textarea "**********"
click at [188, 179] on p at bounding box center [192, 181] width 14 height 7
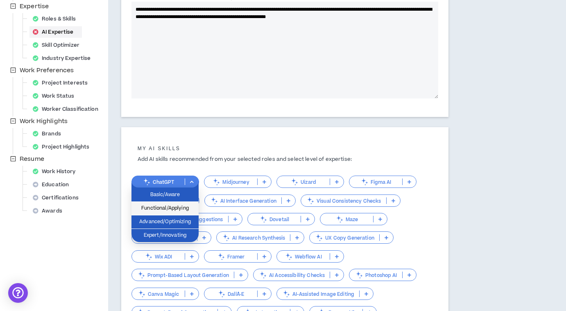
click at [186, 209] on span "Functional/Applying" at bounding box center [164, 208] width 57 height 9
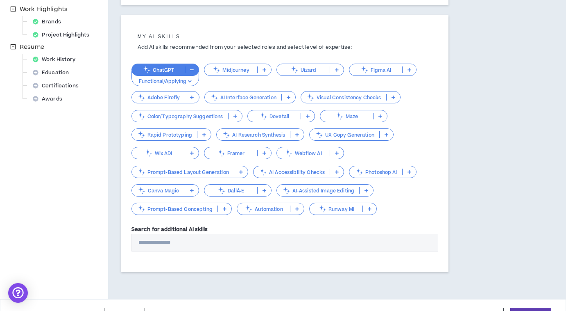
scroll to position [302, 0]
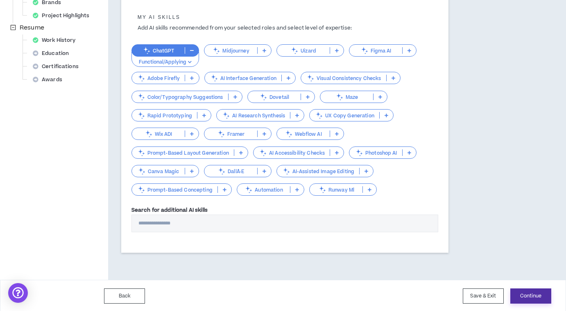
click at [540, 295] on button "Continue" at bounding box center [531, 295] width 41 height 15
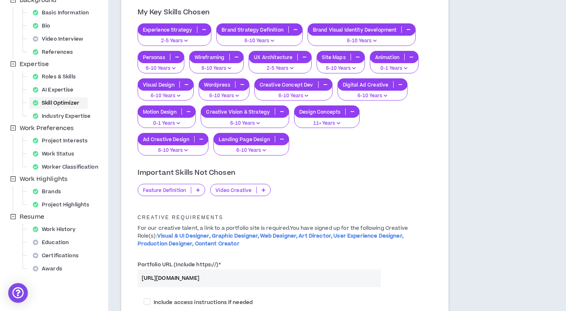
scroll to position [122, 0]
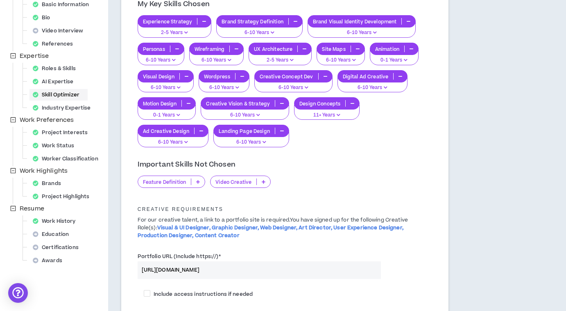
click at [304, 48] on icon "button" at bounding box center [305, 49] width 4 height 4
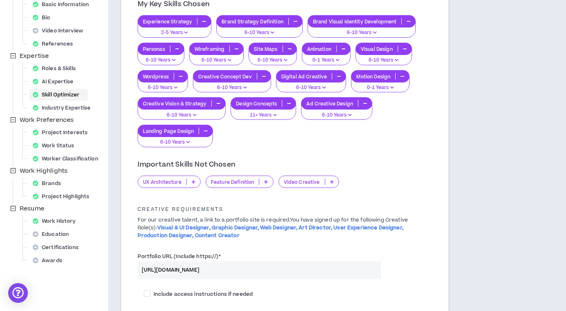
click at [168, 181] on p "UX Architecture" at bounding box center [162, 182] width 48 height 6
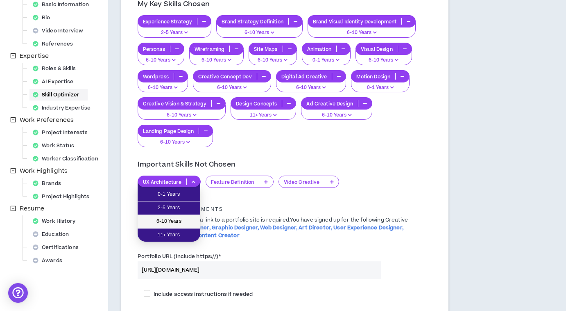
click at [177, 222] on span "6-10 Years" at bounding box center [169, 221] width 53 height 9
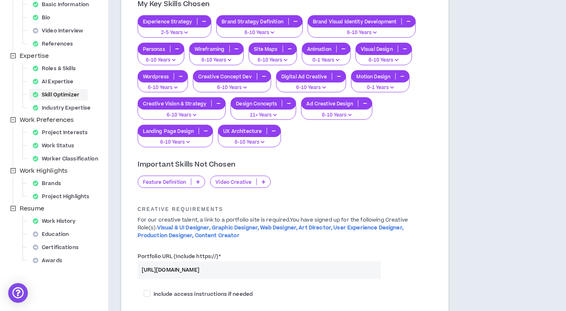
click at [187, 32] on icon "button" at bounding box center [186, 32] width 4 height 4
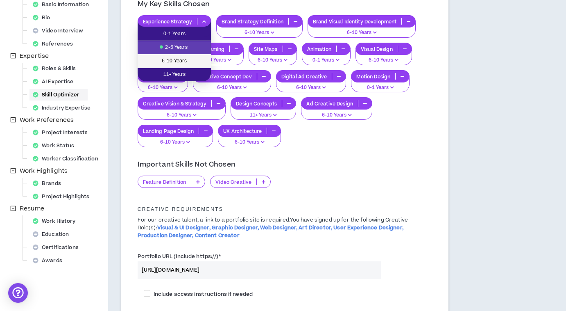
click at [187, 57] on span "6-10 Years" at bounding box center [175, 61] width 64 height 9
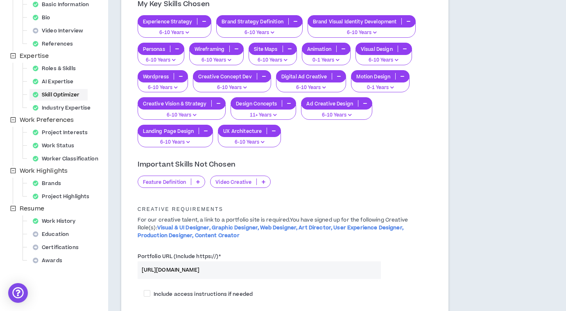
click at [378, 87] on p "0-1 Years" at bounding box center [381, 87] width 48 height 7
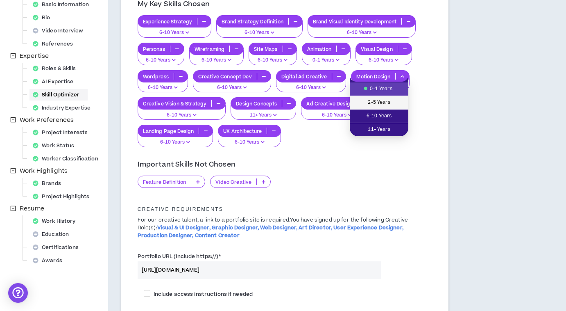
click at [383, 104] on span "2-5 Years" at bounding box center [379, 102] width 49 height 9
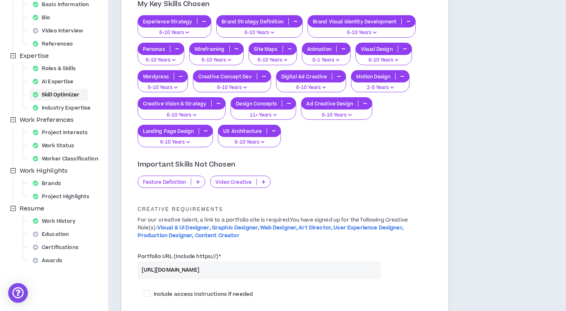
click at [338, 60] on icon "button" at bounding box center [338, 60] width 4 height 4
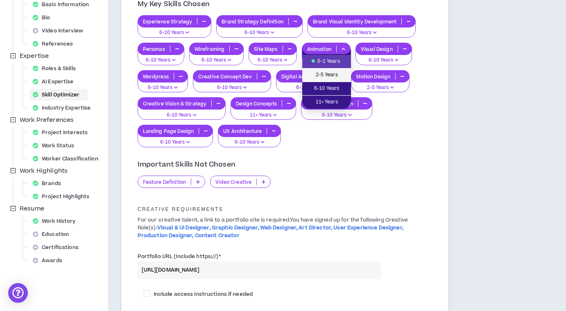
click at [338, 75] on span "2-5 Years" at bounding box center [326, 74] width 39 height 9
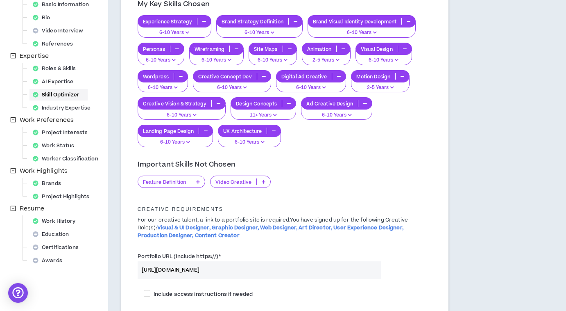
click at [416, 129] on div "Experience Strategy 6-10 Years Brand Strategy Definition 6-10 Years Brand Visua…" at bounding box center [285, 81] width 295 height 132
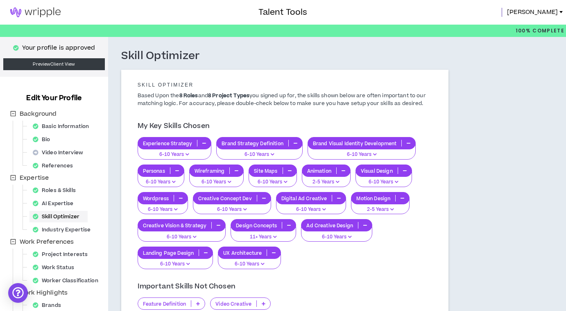
scroll to position [194, 0]
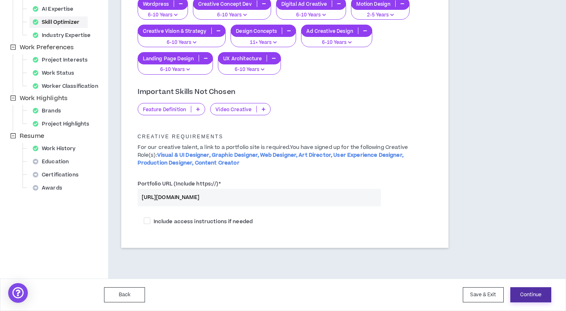
click at [537, 298] on button "Continue" at bounding box center [531, 294] width 41 height 15
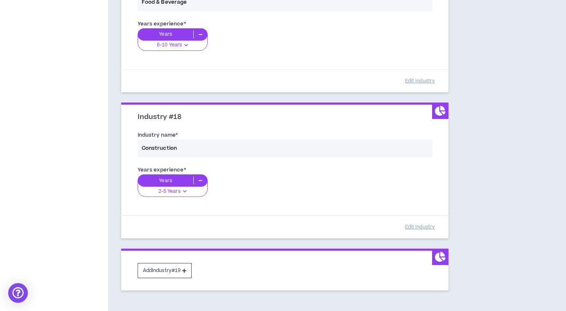
scroll to position [2524, 0]
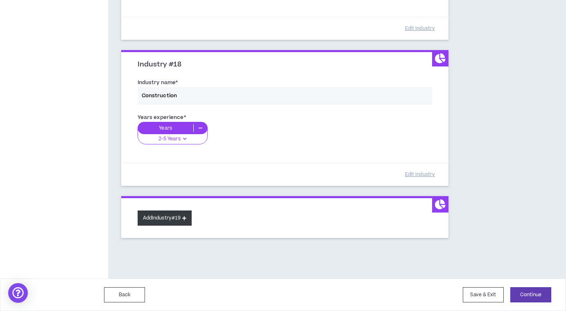
click at [173, 220] on button "Add Industry #19" at bounding box center [165, 217] width 55 height 15
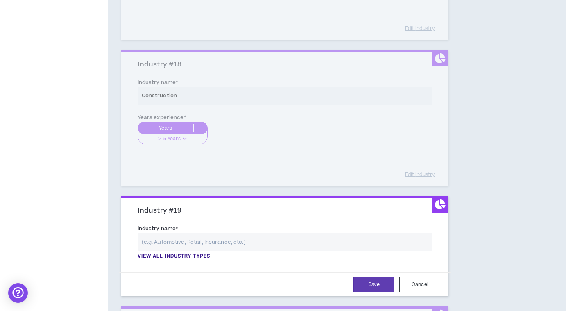
click at [174, 241] on input "text" at bounding box center [285, 242] width 295 height 18
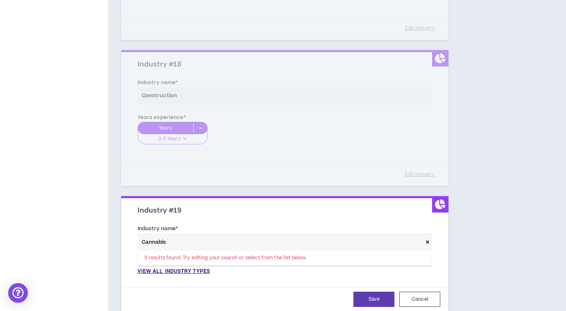
type input "Cannabis"
click at [428, 241] on icon at bounding box center [427, 241] width 3 height 5
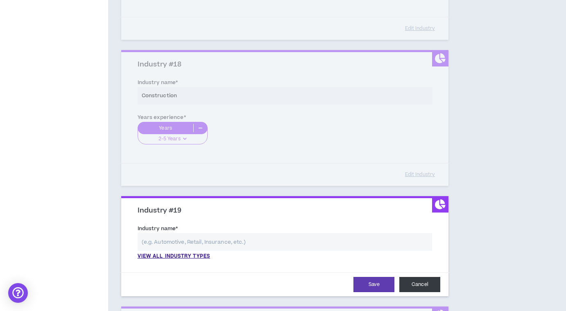
click at [405, 281] on button "Cancel" at bounding box center [420, 284] width 41 height 15
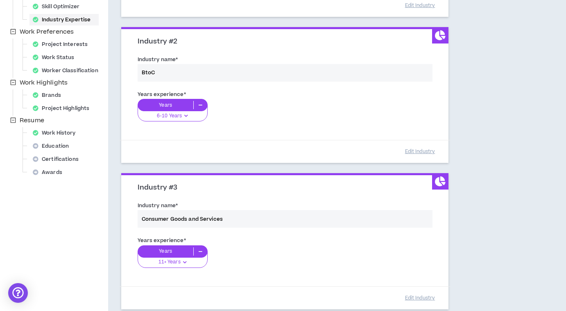
scroll to position [0, 0]
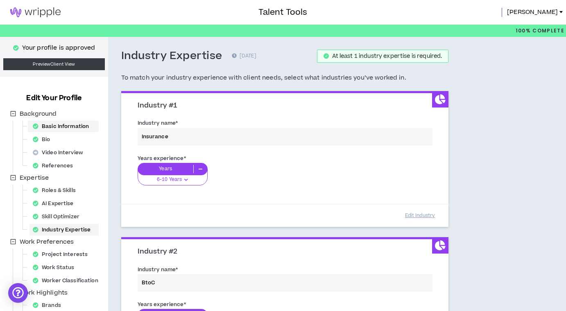
click at [52, 123] on div "Basic Information" at bounding box center [64, 125] width 68 height 11
select select "*"
select select "US"
select select "*******"
select select "*"
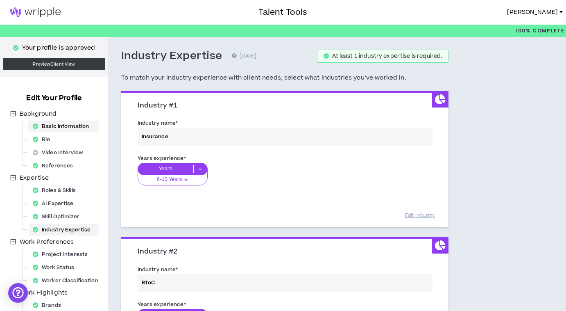
select select "**********"
select select "***"
select select "**********"
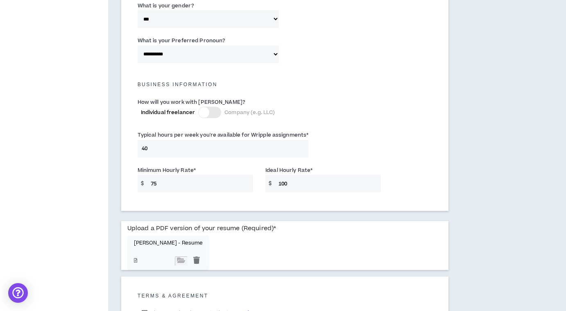
scroll to position [595, 0]
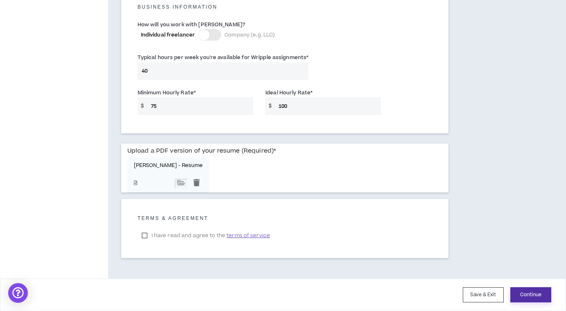
click at [530, 293] on button "Continue" at bounding box center [531, 294] width 41 height 15
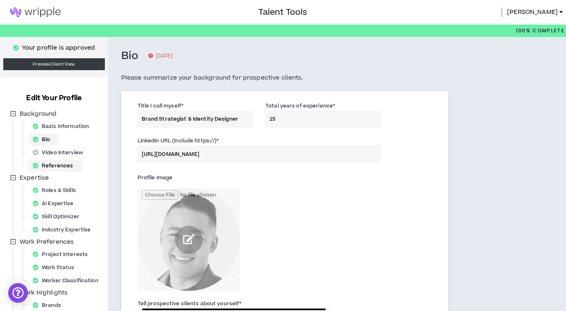
click at [62, 168] on div "References" at bounding box center [56, 165] width 52 height 11
